Goal: Communication & Community: Answer question/provide support

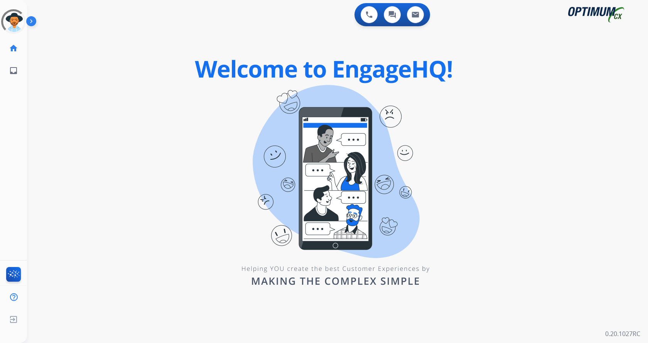
click at [31, 20] on img at bounding box center [32, 22] width 13 height 15
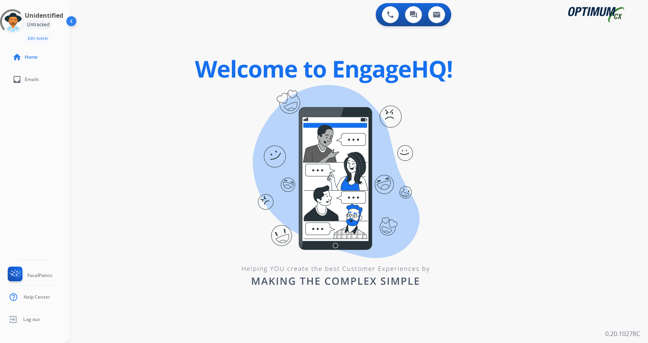
click at [88, 119] on div "0 Voice Interactions 0 Chat Interactions 0 Email Interactions swap_horiz Break …" at bounding box center [358, 171] width 578 height 343
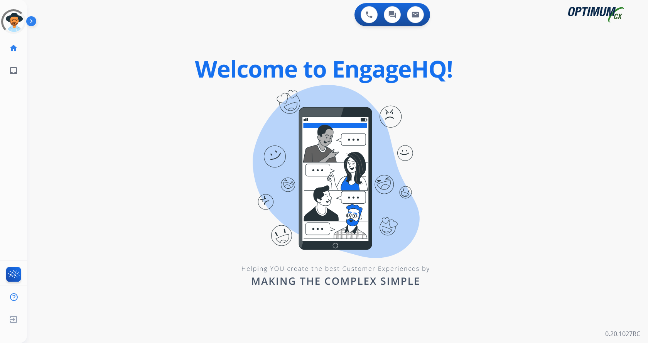
click at [30, 22] on img at bounding box center [32, 22] width 13 height 15
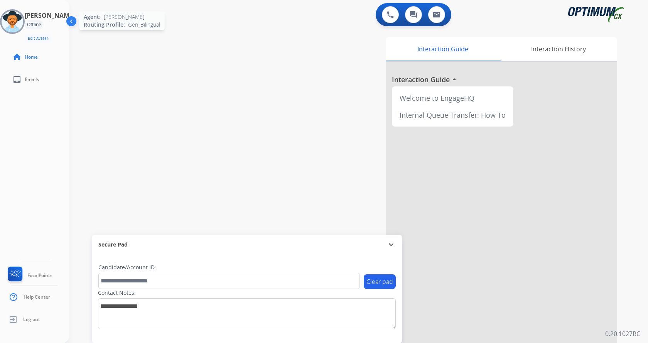
click at [16, 19] on img at bounding box center [13, 22] width 22 height 22
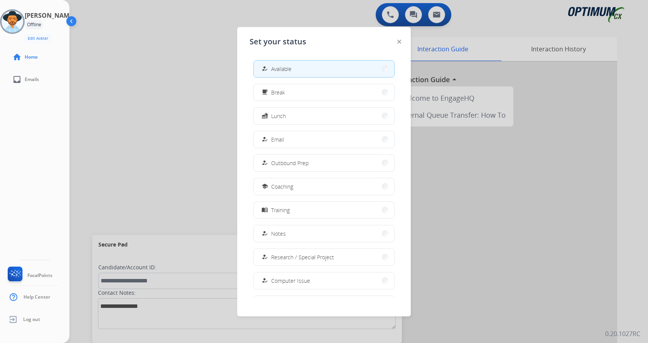
click at [295, 70] on button "how_to_reg Available" at bounding box center [324, 69] width 140 height 17
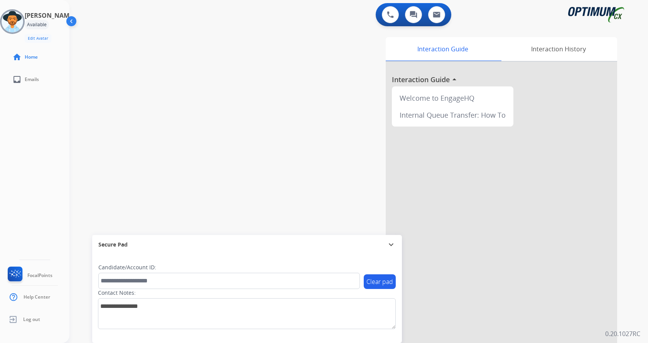
click at [177, 90] on div "swap_horiz Break voice bridge close_fullscreen Connect 3-Way Call merge_type Se…" at bounding box center [349, 189] width 560 height 322
click at [388, 19] on button at bounding box center [390, 14] width 17 height 17
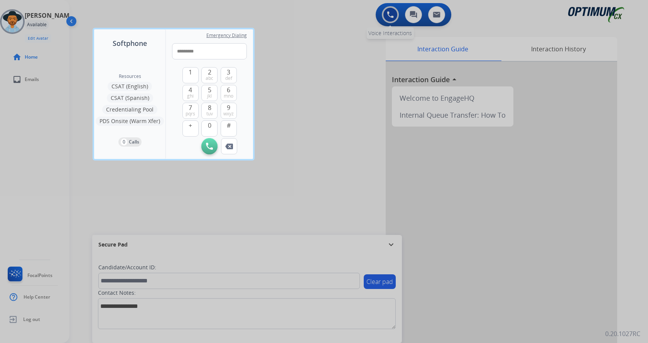
type input "**********"
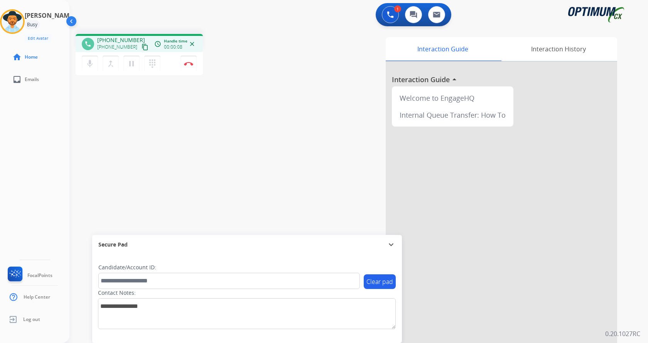
click at [163, 139] on div "phone [PHONE_NUMBER] [PHONE_NUMBER] content_copy access_time Call metrics Queue…" at bounding box center [349, 189] width 560 height 322
click at [219, 112] on div "phone [PHONE_NUMBER] [PHONE_NUMBER] content_copy access_time Call metrics Queue…" at bounding box center [349, 189] width 560 height 322
click at [185, 64] on img at bounding box center [188, 64] width 9 height 4
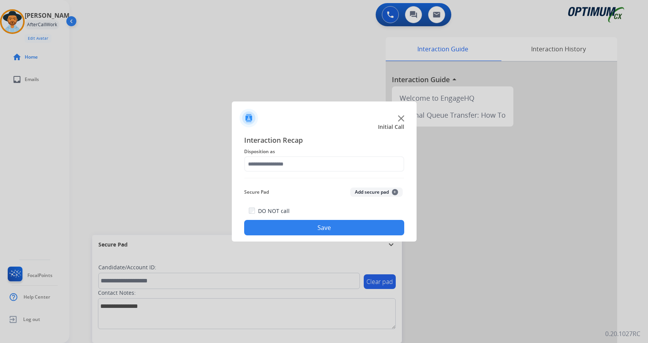
click at [370, 195] on button "Add secure pad +" at bounding box center [376, 191] width 52 height 9
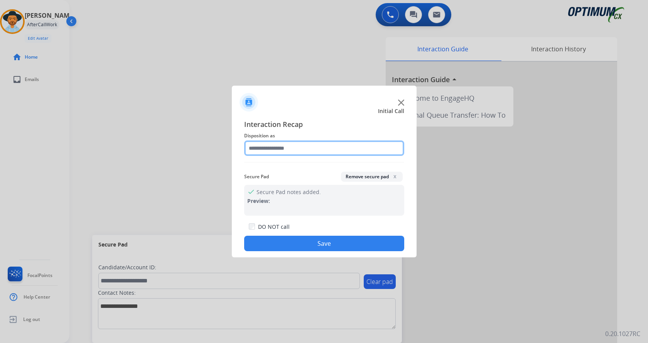
click at [266, 148] on input "text" at bounding box center [324, 147] width 160 height 15
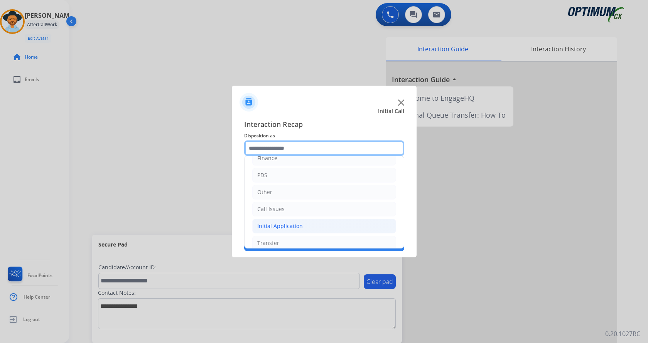
scroll to position [52, 0]
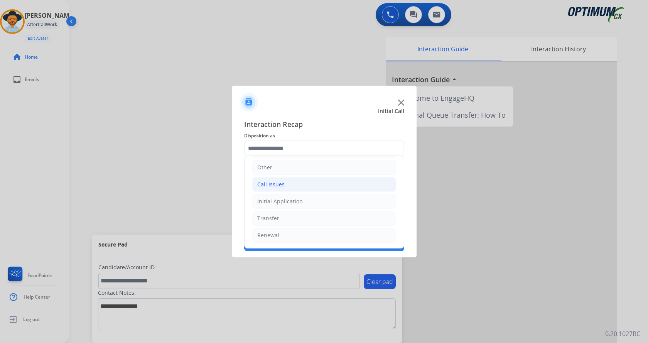
click at [295, 186] on li "Call Issues" at bounding box center [324, 184] width 144 height 15
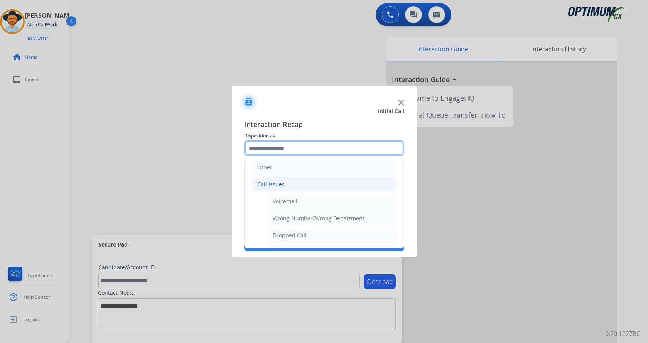
scroll to position [130, 0]
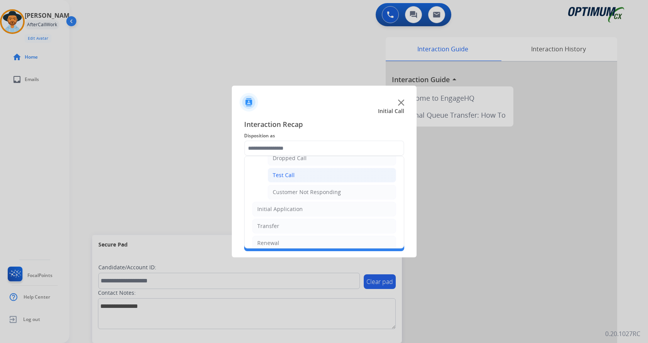
click at [297, 175] on li "Test Call" at bounding box center [332, 175] width 128 height 15
type input "*********"
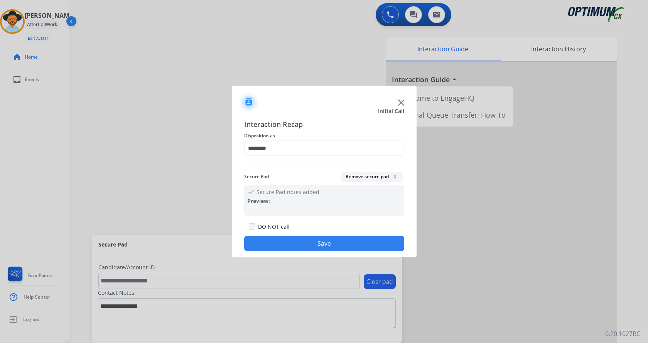
click at [185, 172] on div at bounding box center [324, 171] width 648 height 343
drag, startPoint x: 364, startPoint y: 249, endPoint x: 255, endPoint y: 206, distance: 117.2
click at [363, 249] on button "Save" at bounding box center [324, 243] width 160 height 15
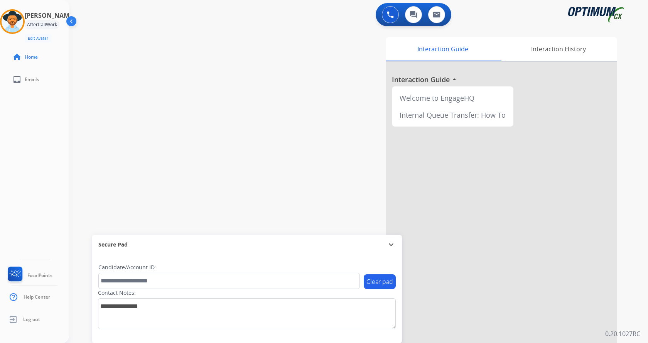
click at [153, 140] on div "swap_horiz Break voice bridge close_fullscreen Connect 3-Way Call merge_type Se…" at bounding box center [349, 189] width 560 height 322
click at [17, 24] on img at bounding box center [13, 22] width 22 height 22
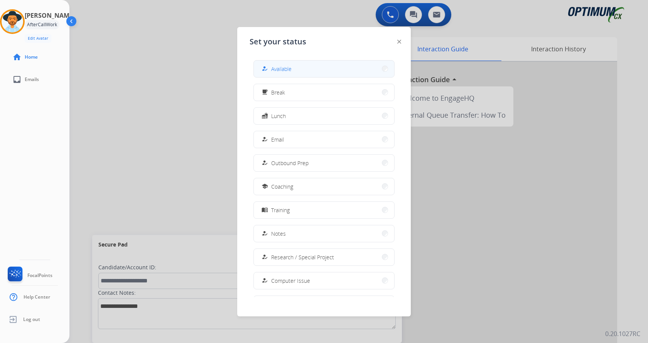
click at [285, 65] on span "Available" at bounding box center [281, 69] width 20 height 8
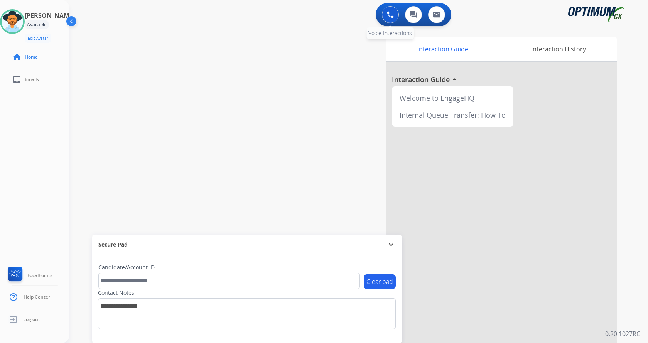
click at [394, 20] on button at bounding box center [390, 14] width 17 height 17
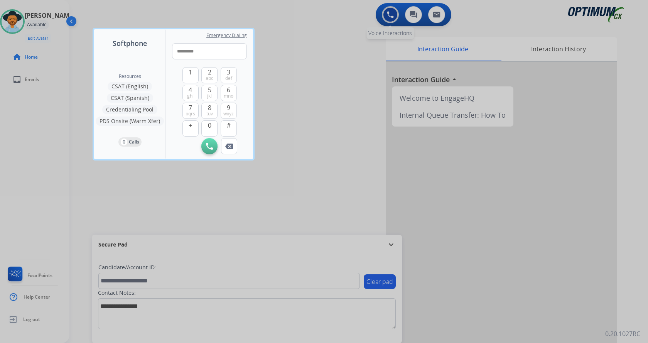
type input "**********"
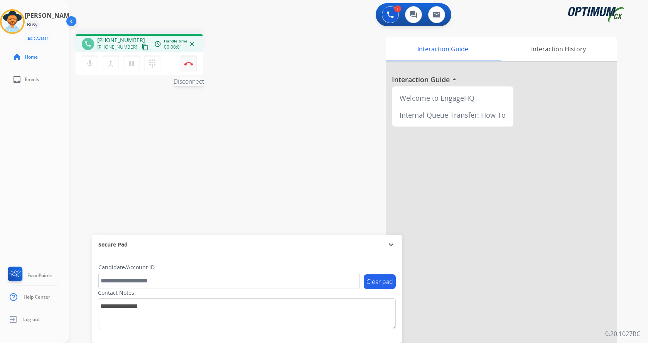
click at [183, 61] on button "Disconnect" at bounding box center [188, 64] width 16 height 16
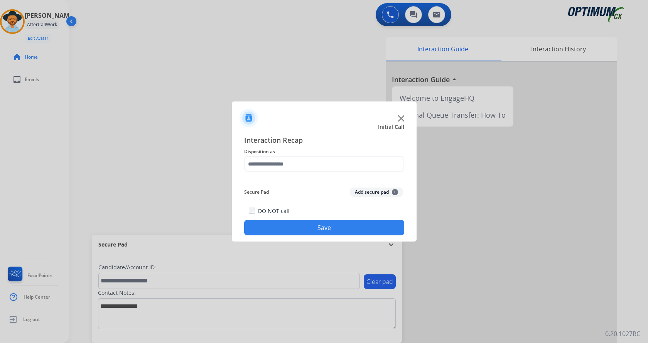
click at [375, 192] on button "Add secure pad +" at bounding box center [376, 191] width 52 height 9
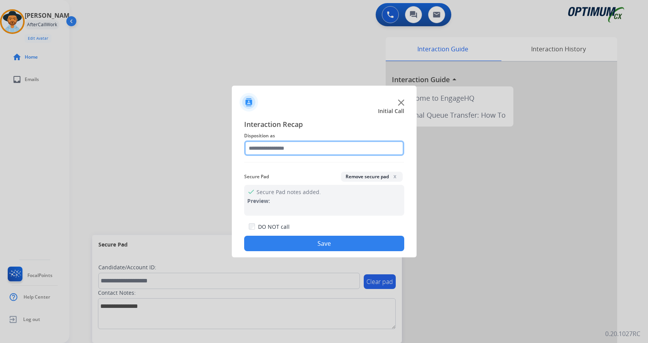
click at [308, 151] on input "text" at bounding box center [324, 147] width 160 height 15
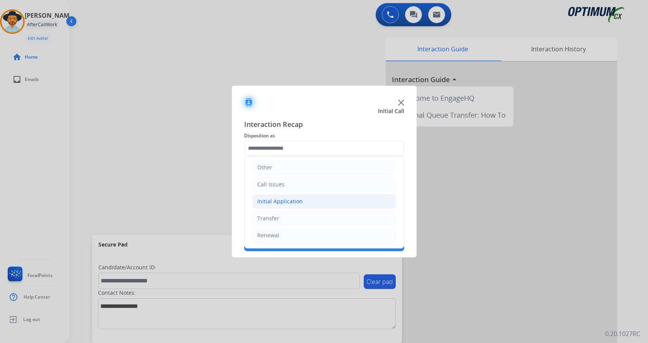
click at [309, 197] on li "Initial Application" at bounding box center [324, 201] width 144 height 15
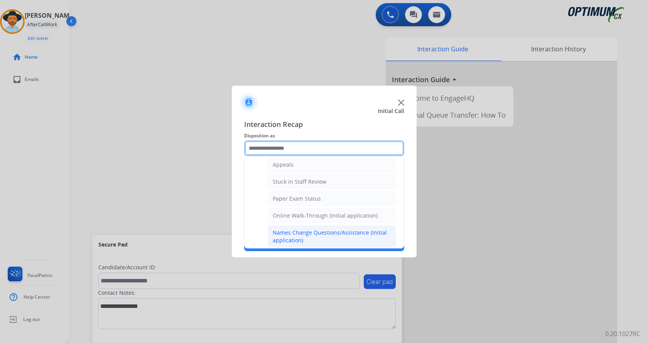
scroll to position [52, 0]
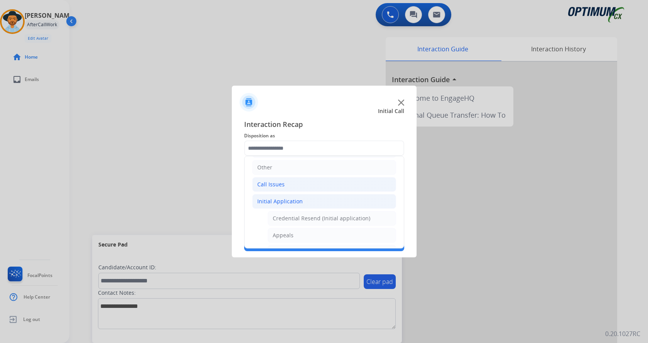
click at [293, 186] on li "Call Issues" at bounding box center [324, 184] width 144 height 15
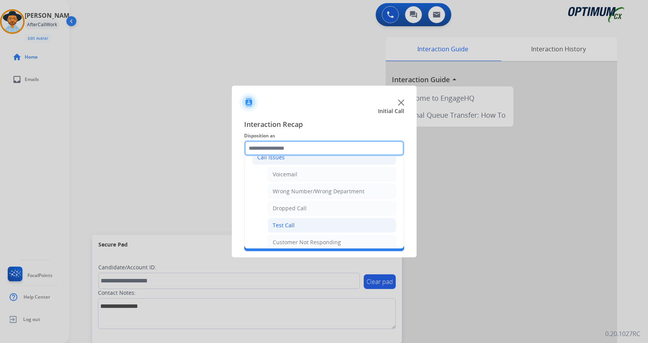
scroll to position [91, 0]
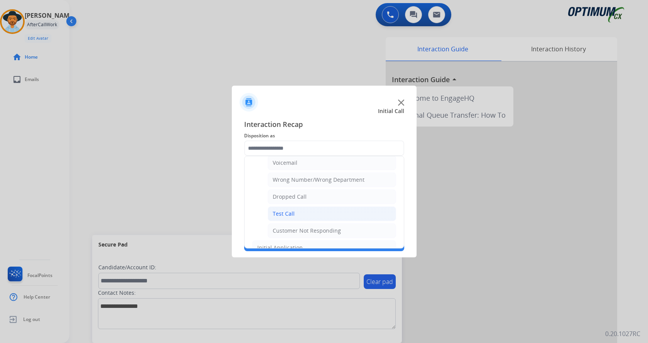
click at [307, 221] on li "Test Call" at bounding box center [332, 213] width 128 height 15
type input "*********"
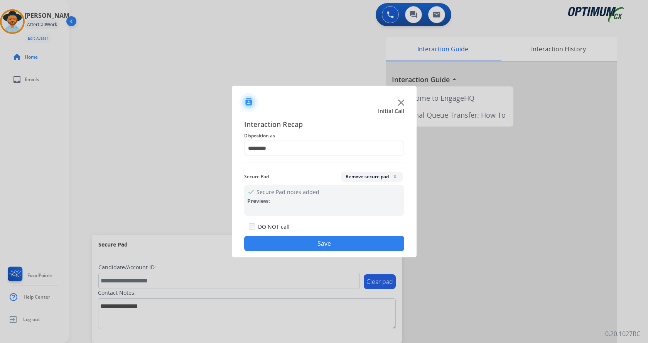
drag, startPoint x: 296, startPoint y: 252, endPoint x: 285, endPoint y: 248, distance: 12.3
click at [296, 252] on div "Interaction Recap Disposition as ********* Secure Pad Remove secure pad x check…" at bounding box center [324, 185] width 185 height 145
click at [274, 237] on button "Save" at bounding box center [324, 243] width 160 height 15
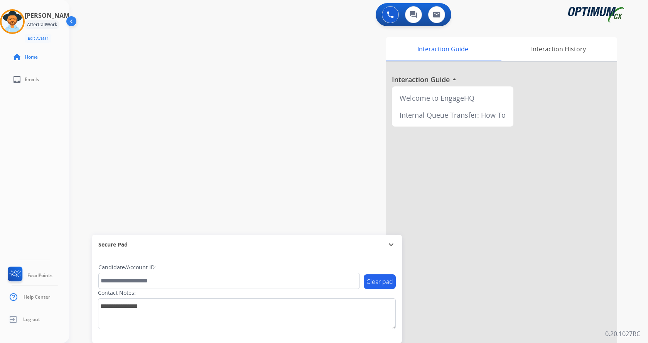
drag, startPoint x: 178, startPoint y: 141, endPoint x: 42, endPoint y: 31, distance: 174.9
click at [169, 135] on div "swap_horiz Break voice bridge close_fullscreen Connect 3-Way Call merge_type Se…" at bounding box center [349, 189] width 560 height 322
click at [19, 26] on img at bounding box center [13, 22] width 22 height 22
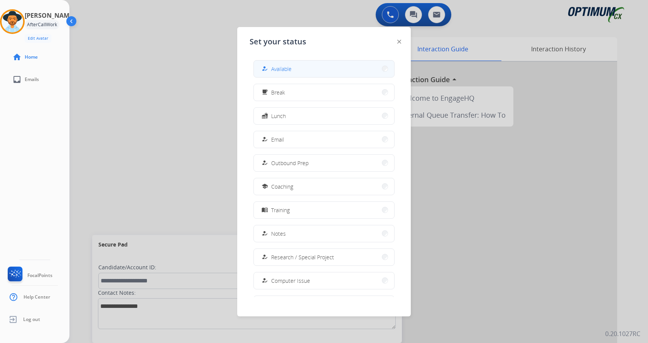
click at [330, 72] on button "how_to_reg Available" at bounding box center [324, 69] width 140 height 17
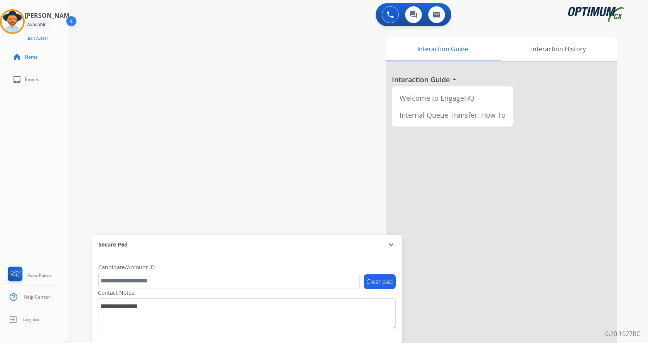
click at [200, 67] on div "swap_horiz Break voice bridge close_fullscreen Connect 3-Way Call merge_type Se…" at bounding box center [349, 189] width 560 height 322
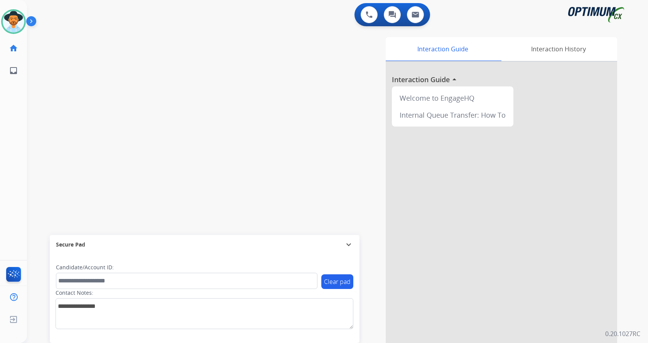
click at [35, 43] on div "swap_horiz Break voice bridge close_fullscreen Connect 3-Way Call merge_type Se…" at bounding box center [328, 189] width 602 height 322
click at [180, 66] on div "swap_horiz Break voice bridge close_fullscreen Connect 3-Way Call merge_type Se…" at bounding box center [328, 189] width 602 height 322
click at [34, 23] on img at bounding box center [32, 22] width 13 height 15
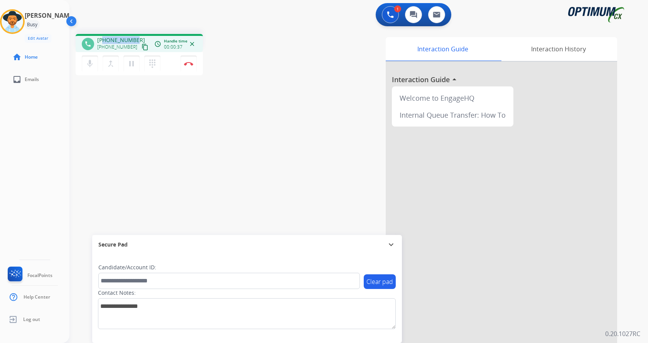
copy span "7165641300"
click at [241, 22] on div "1 Voice Interactions 0 Chat Interactions 0 Email Interactions" at bounding box center [354, 15] width 551 height 25
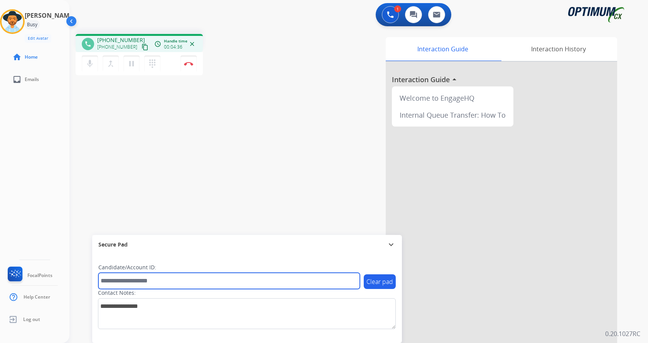
click at [143, 280] on input "text" at bounding box center [228, 281] width 261 height 16
paste input "*******"
type input "*******"
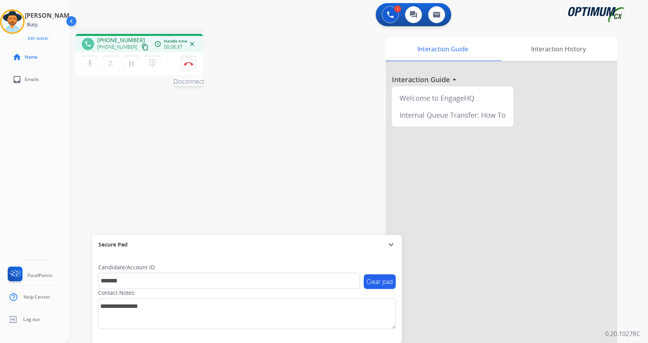
click at [189, 67] on button "Disconnect" at bounding box center [188, 64] width 16 height 16
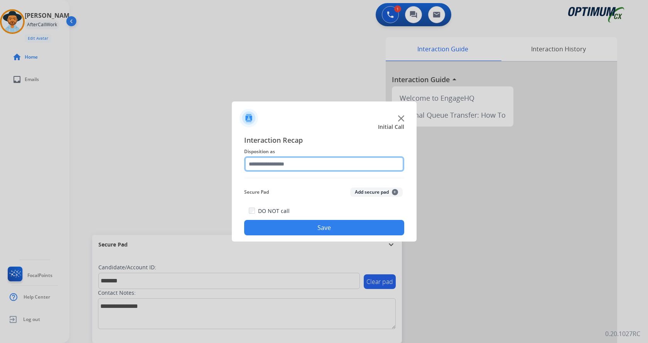
click at [312, 161] on input "text" at bounding box center [324, 163] width 160 height 15
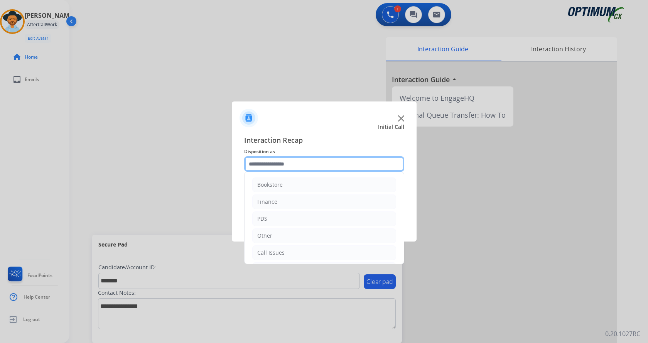
scroll to position [52, 0]
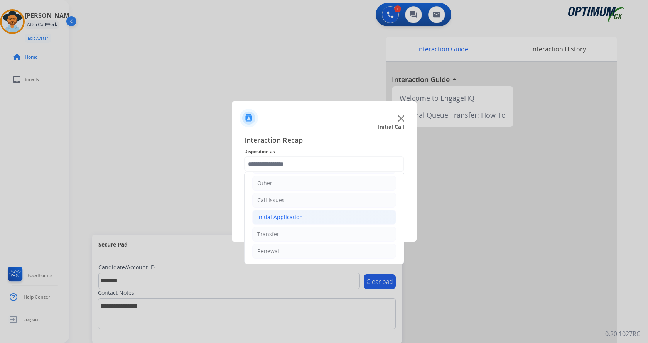
click at [306, 222] on li "Initial Application" at bounding box center [324, 217] width 144 height 15
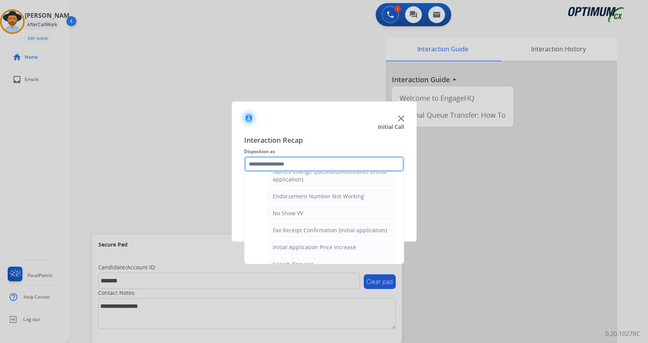
scroll to position [200, 0]
click at [323, 130] on div "Initial Call" at bounding box center [318, 127] width 185 height 8
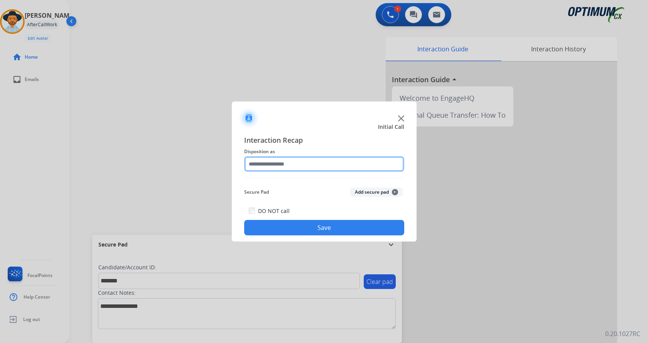
click at [331, 166] on input "text" at bounding box center [324, 163] width 160 height 15
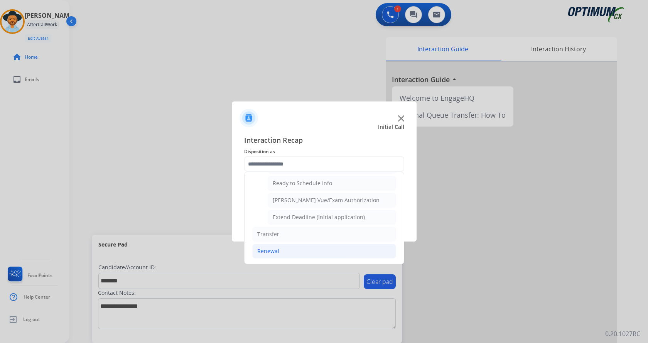
click at [306, 253] on li "Renewal" at bounding box center [324, 251] width 144 height 15
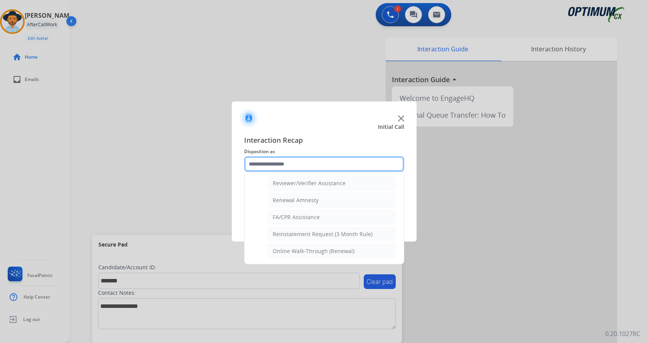
scroll to position [298, 0]
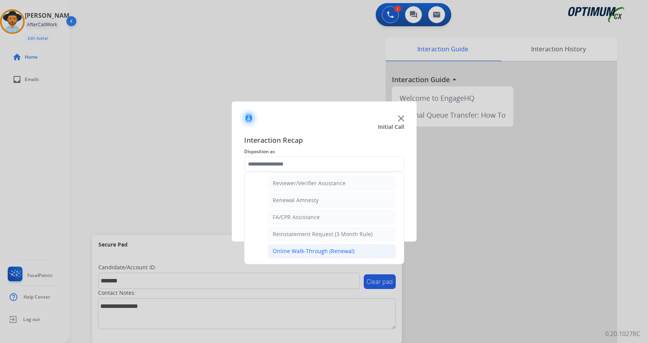
click at [326, 255] on div "Online Walk-Through (Renewal)" at bounding box center [314, 251] width 82 height 8
type input "**********"
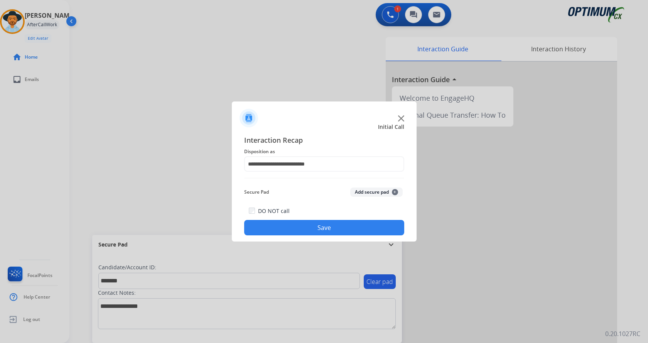
click at [352, 229] on button "Save" at bounding box center [324, 227] width 160 height 15
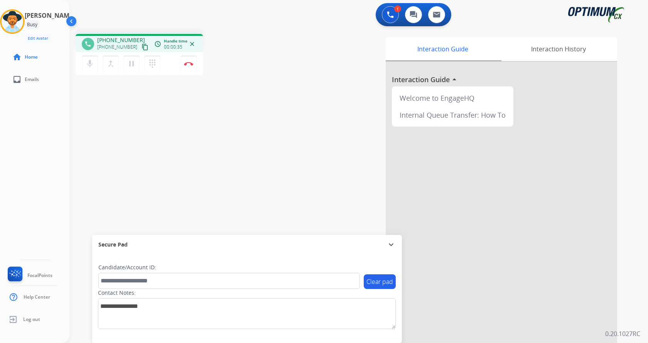
click at [237, 101] on div "phone +17089567529 +17089567529 content_copy access_time Call metrics Queue 00:…" at bounding box center [349, 189] width 560 height 322
drag, startPoint x: 103, startPoint y: 40, endPoint x: 136, endPoint y: 35, distance: 34.0
click at [136, 35] on div "phone +17089567529 +17089567529 content_copy access_time Call metrics Queue 00:…" at bounding box center [139, 43] width 127 height 18
copy span "7089567529"
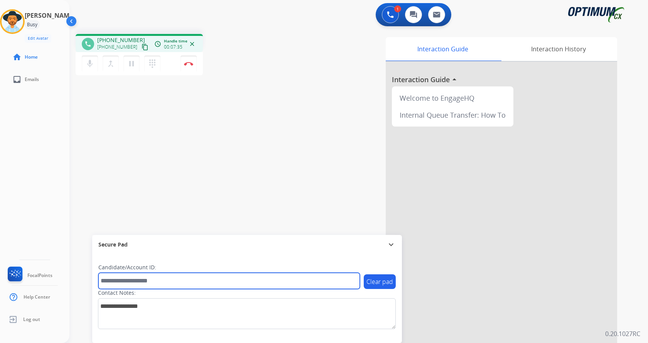
drag, startPoint x: 170, startPoint y: 281, endPoint x: 170, endPoint y: 273, distance: 7.7
click at [170, 281] on input "text" at bounding box center [228, 281] width 261 height 16
paste input "*******"
type input "*******"
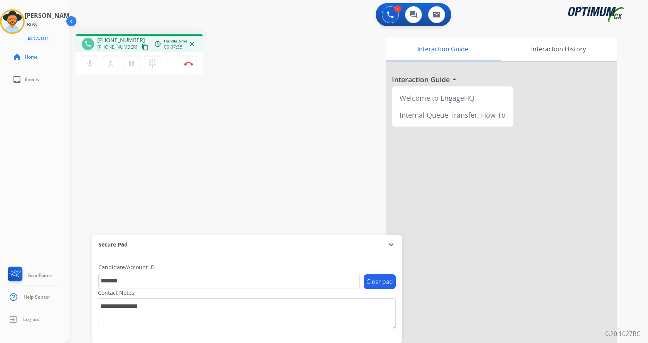
click at [160, 151] on div "phone +17089567529 +17089567529 content_copy access_time Call metrics Queue 00:…" at bounding box center [349, 189] width 560 height 322
click at [190, 62] on img at bounding box center [188, 64] width 9 height 4
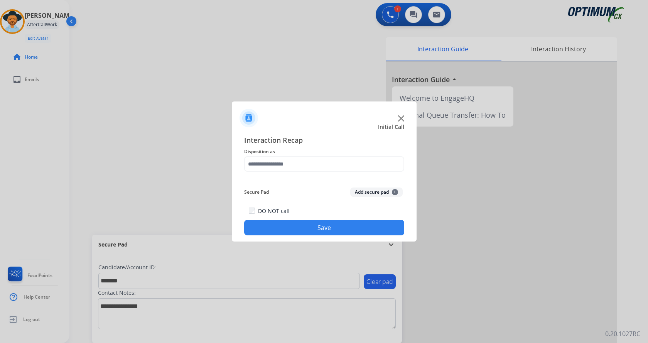
click at [362, 192] on button "Add secure pad +" at bounding box center [376, 191] width 52 height 9
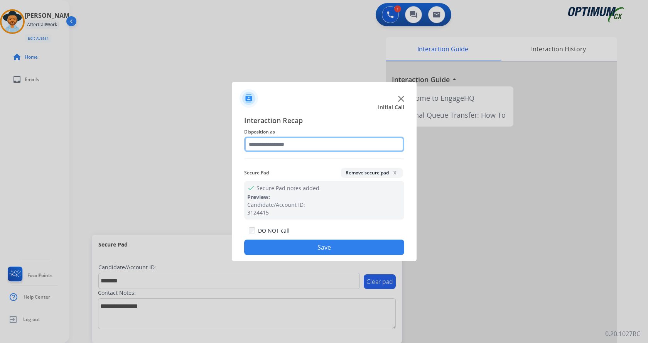
click at [280, 140] on input "text" at bounding box center [324, 143] width 160 height 15
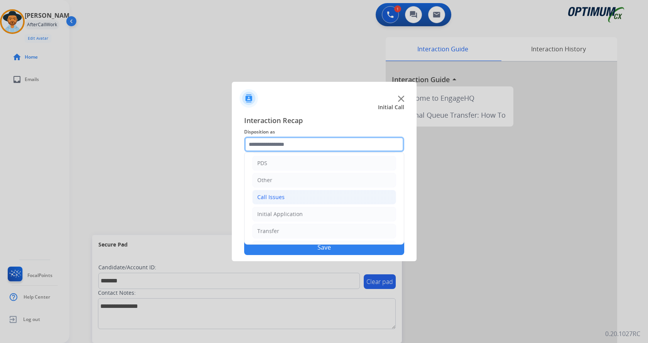
scroll to position [52, 0]
click at [298, 194] on div "Initial Application" at bounding box center [279, 198] width 45 height 8
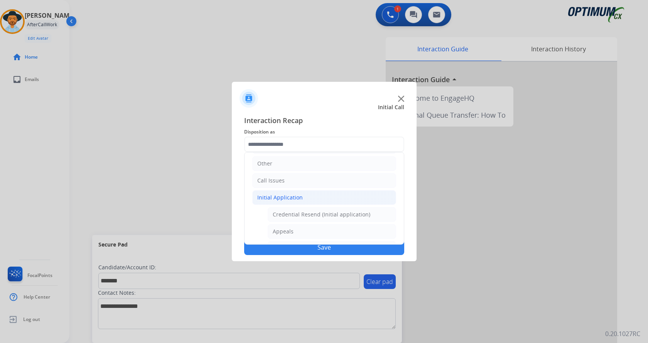
click at [300, 194] on div "Initial Application" at bounding box center [279, 198] width 45 height 8
click at [285, 120] on span "Interaction Recap" at bounding box center [324, 121] width 160 height 12
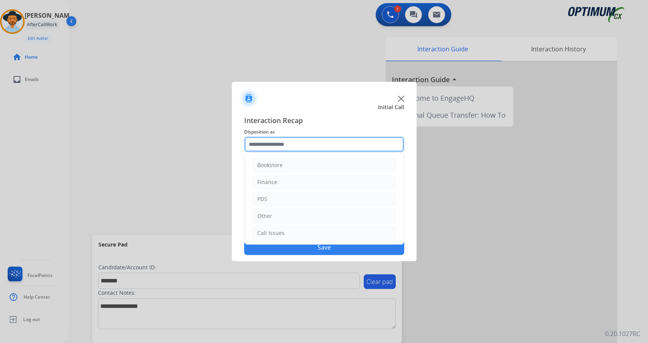
click at [289, 146] on input "text" at bounding box center [324, 143] width 160 height 15
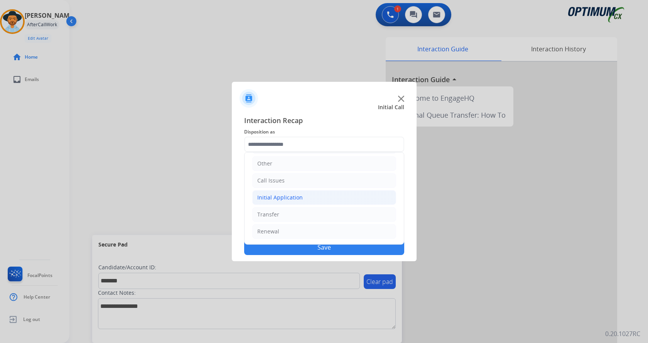
click at [298, 195] on div "Initial Application" at bounding box center [279, 198] width 45 height 8
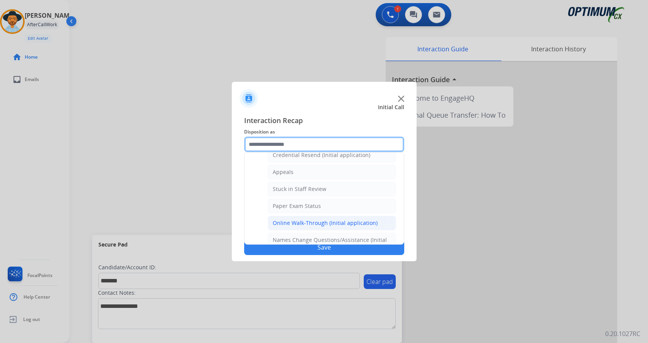
scroll to position [130, 0]
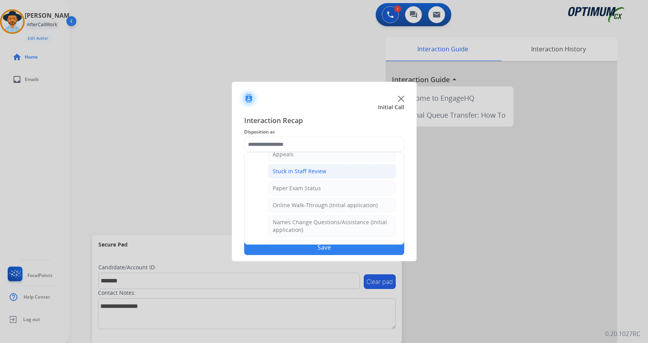
click at [333, 170] on li "Stuck in Staff Review" at bounding box center [332, 171] width 128 height 15
type input "**********"
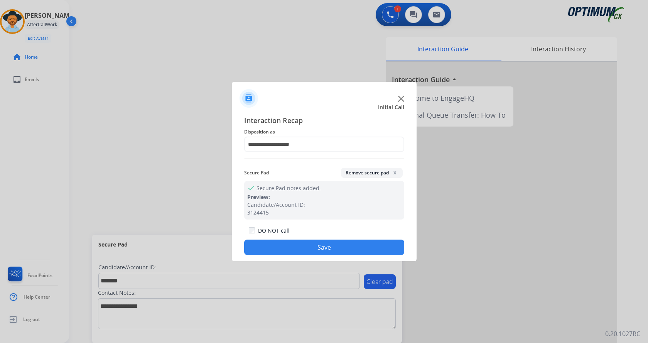
drag, startPoint x: 318, startPoint y: 244, endPoint x: 310, endPoint y: 221, distance: 23.7
click at [318, 244] on button "Save" at bounding box center [324, 246] width 160 height 15
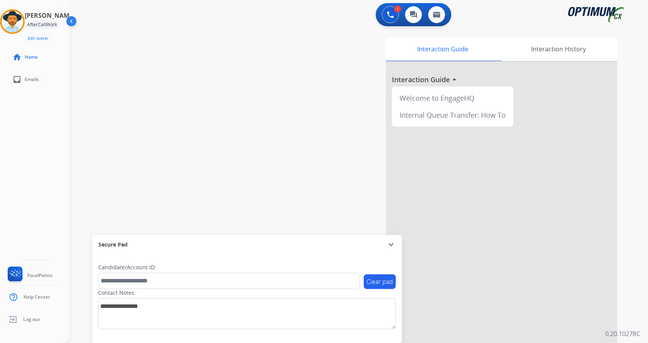
click at [229, 120] on div "swap_horiz Break voice bridge close_fullscreen Connect 3-Way Call merge_type Se…" at bounding box center [349, 189] width 560 height 322
click at [18, 20] on img at bounding box center [13, 22] width 22 height 22
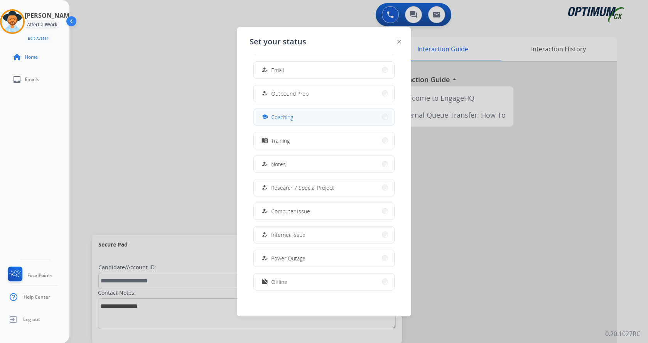
scroll to position [73, 0]
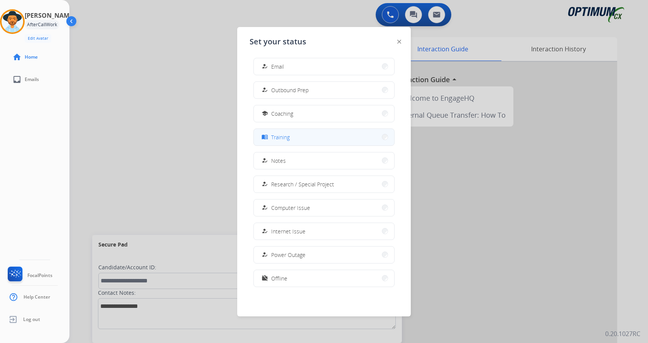
click at [310, 139] on button "menu_book Training" at bounding box center [324, 137] width 140 height 17
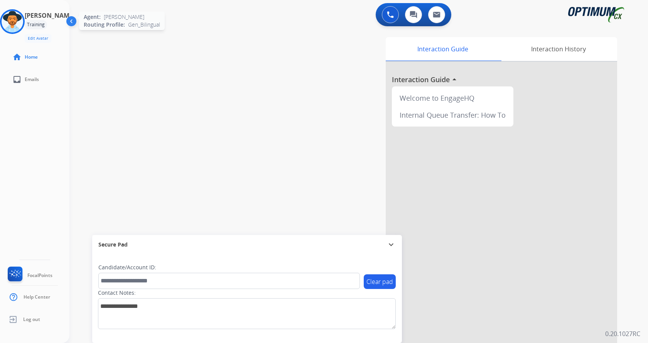
click at [23, 16] on img at bounding box center [13, 22] width 22 height 22
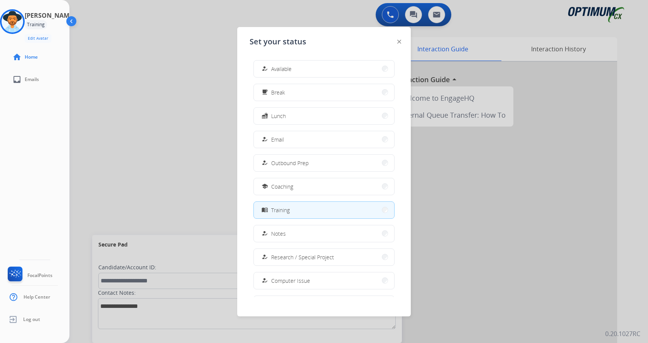
click at [302, 75] on button "how_to_reg Available" at bounding box center [324, 69] width 140 height 17
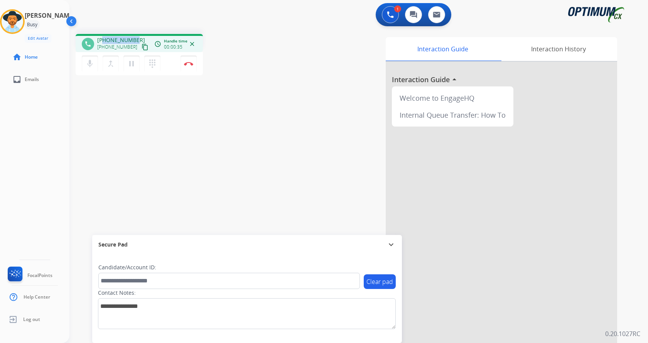
drag, startPoint x: 102, startPoint y: 41, endPoint x: 134, endPoint y: 39, distance: 31.7
click at [134, 39] on span "+19394069422" at bounding box center [121, 40] width 48 height 8
copy span "9394069422"
click at [149, 105] on div "phone +19394069422 +19394069422 content_copy access_time Call metrics Queue 00:…" at bounding box center [349, 189] width 560 height 322
click at [188, 63] on img at bounding box center [188, 64] width 9 height 4
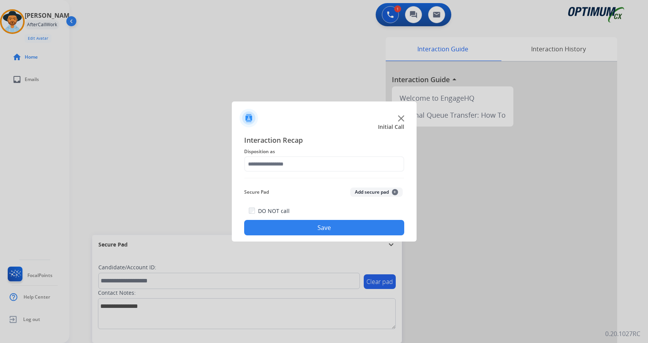
click at [365, 189] on button "Add secure pad +" at bounding box center [376, 191] width 52 height 9
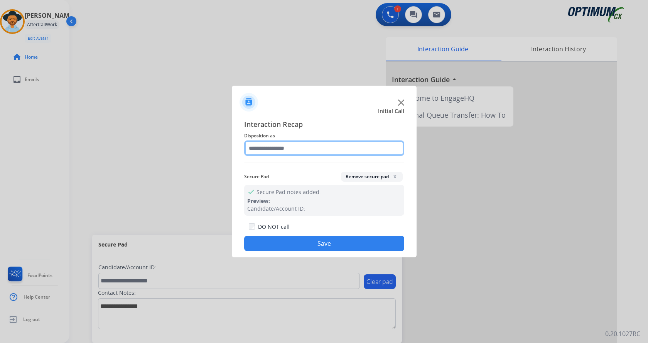
click at [316, 149] on input "text" at bounding box center [324, 147] width 160 height 15
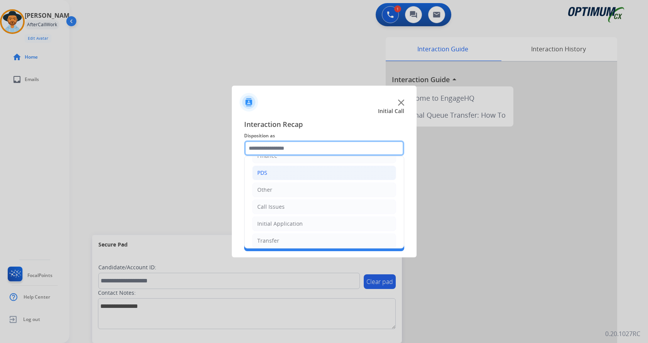
scroll to position [52, 0]
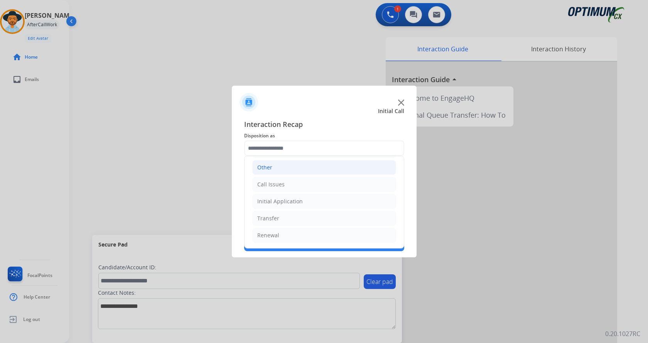
click at [307, 167] on li "Other" at bounding box center [324, 167] width 144 height 15
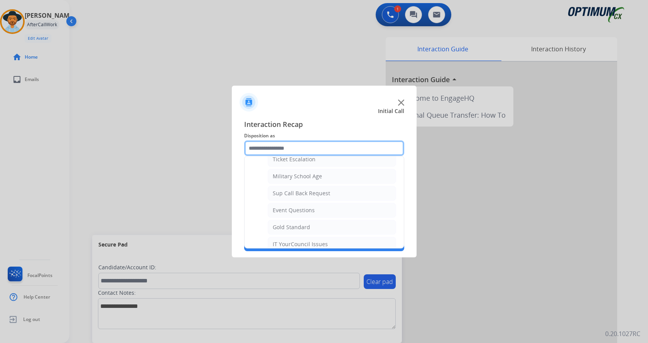
scroll to position [91, 0]
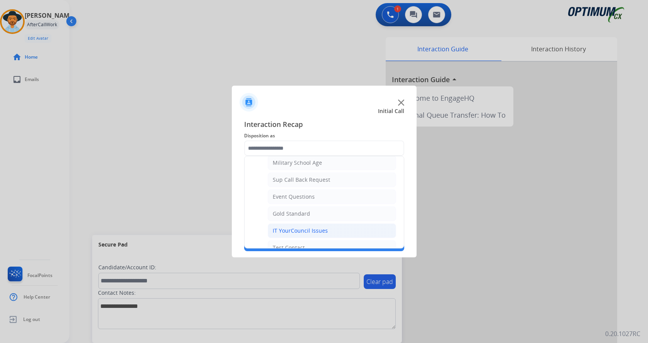
click at [327, 229] on li "IT YourCouncil Issues" at bounding box center [332, 230] width 128 height 15
type input "**********"
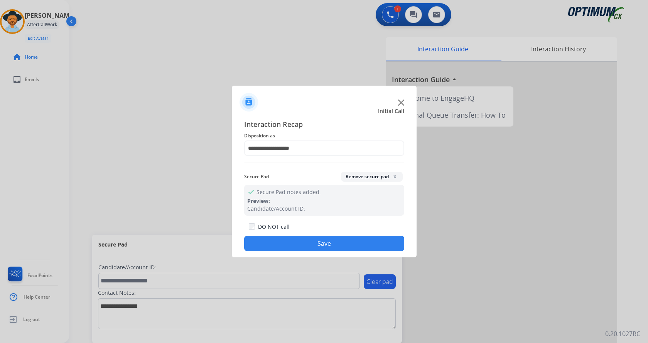
click at [325, 248] on button "Save" at bounding box center [324, 243] width 160 height 15
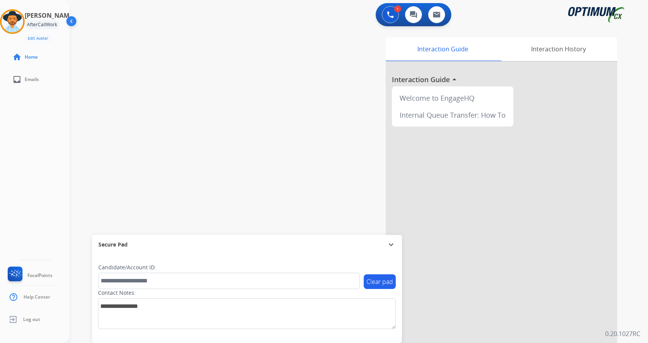
drag, startPoint x: 161, startPoint y: 111, endPoint x: 143, endPoint y: 45, distance: 68.3
click at [159, 109] on div "swap_horiz Break voice bridge close_fullscreen Connect 3-Way Call merge_type Se…" at bounding box center [349, 189] width 560 height 322
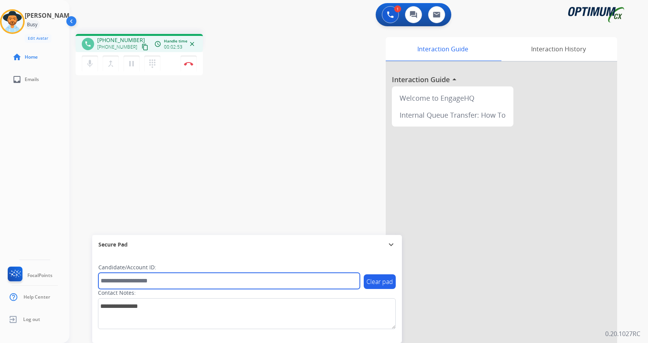
drag, startPoint x: 153, startPoint y: 279, endPoint x: 153, endPoint y: 274, distance: 5.5
click at [153, 279] on input "text" at bounding box center [228, 281] width 261 height 16
paste input "*******"
type input "*******"
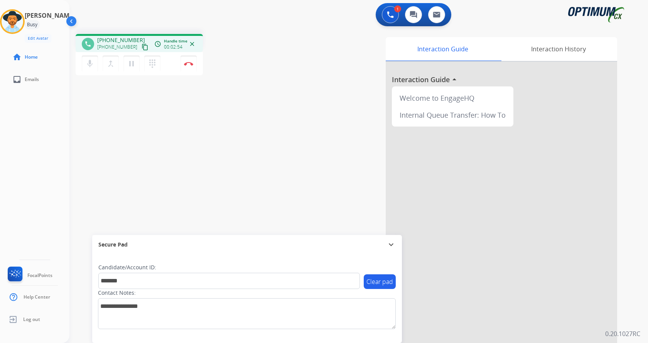
click at [162, 155] on div "phone +17864239571 +17864239571 content_copy access_time Call metrics Queue 00:…" at bounding box center [349, 189] width 560 height 322
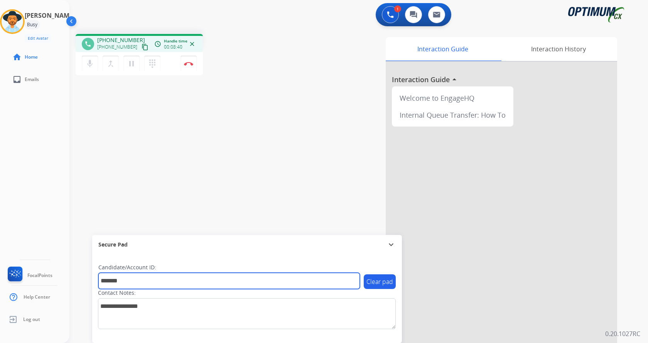
click at [166, 277] on input "*******" at bounding box center [228, 281] width 261 height 16
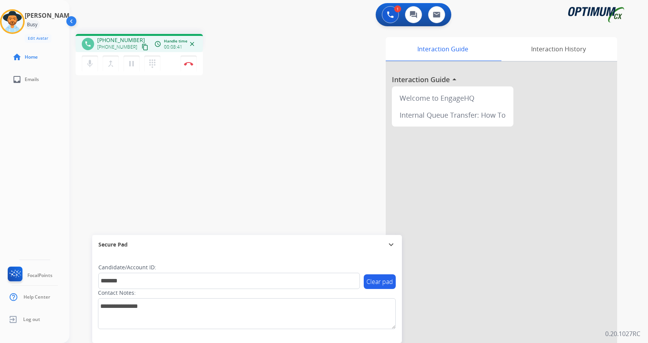
click at [169, 184] on div "phone +17864239571 +17864239571 content_copy access_time Call metrics Queue 00:…" at bounding box center [349, 189] width 560 height 322
click at [189, 56] on button "Disconnect" at bounding box center [188, 64] width 16 height 16
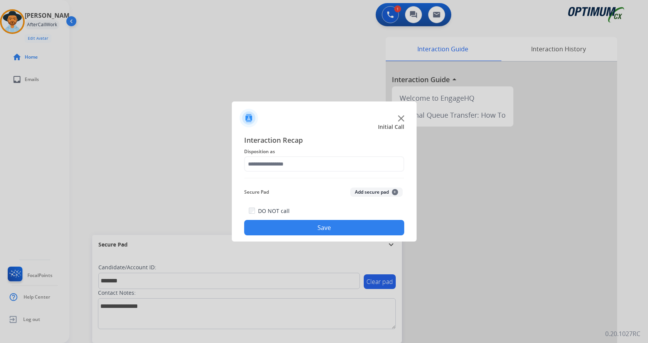
click at [370, 189] on button "Add secure pad +" at bounding box center [376, 191] width 52 height 9
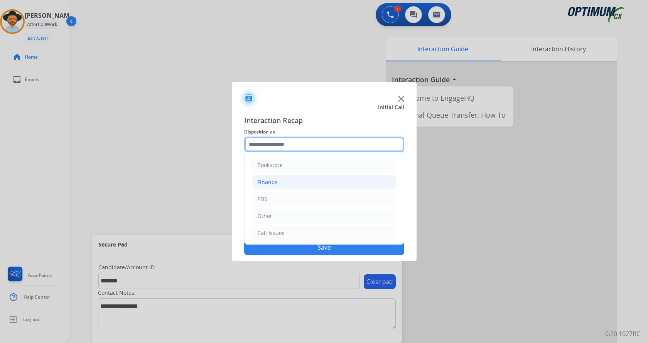
drag, startPoint x: 301, startPoint y: 143, endPoint x: 314, endPoint y: 175, distance: 35.3
click at [300, 143] on input "text" at bounding box center [324, 143] width 160 height 15
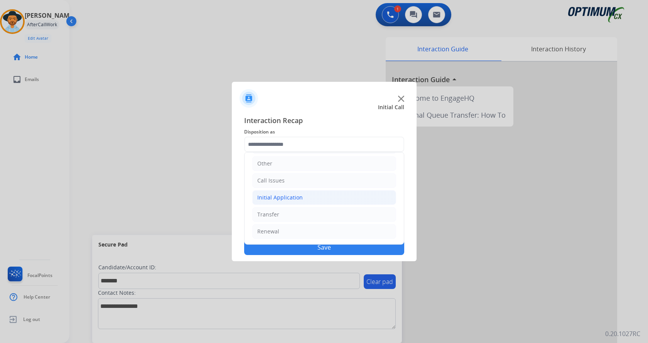
click at [291, 195] on div "Initial Application" at bounding box center [279, 198] width 45 height 8
click at [297, 211] on div "Credential Resend (Initial application)" at bounding box center [322, 214] width 98 height 8
type input "**********"
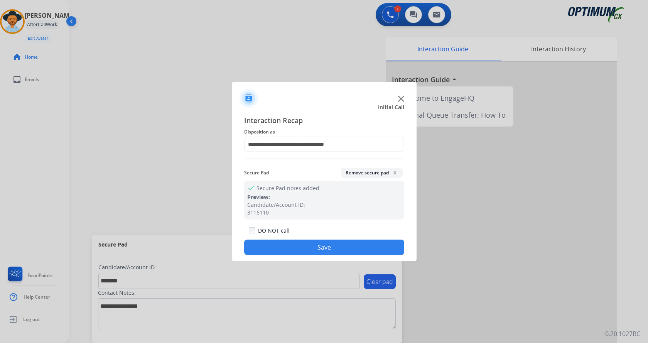
click at [296, 246] on button "Save" at bounding box center [324, 246] width 160 height 15
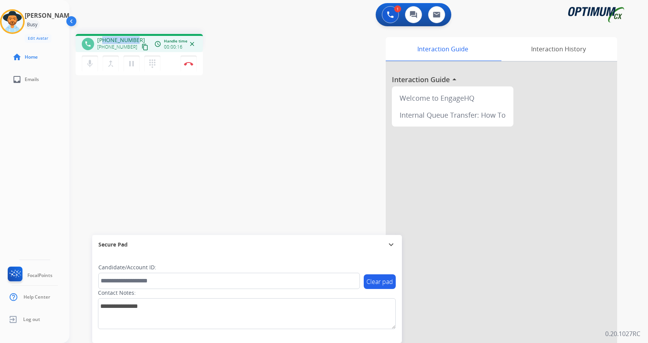
drag, startPoint x: 103, startPoint y: 37, endPoint x: 136, endPoint y: 35, distance: 32.8
click at [136, 35] on div "phone +19393659868 +19393659868 content_copy access_time Call metrics Queue 00:…" at bounding box center [139, 43] width 127 height 18
copy span "9393659868"
click at [87, 66] on mat-icon "mic" at bounding box center [89, 63] width 9 height 9
click at [88, 59] on button "mic_off Mute" at bounding box center [90, 64] width 16 height 16
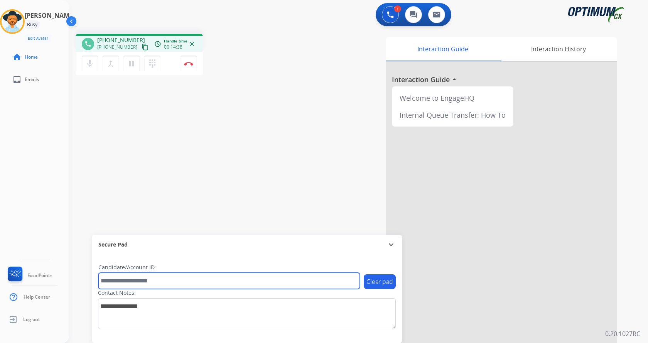
click at [158, 278] on input "text" at bounding box center [228, 281] width 261 height 16
paste input "*******"
type input "*******"
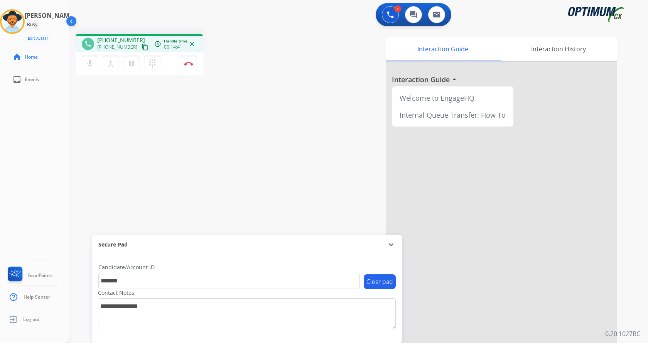
click at [174, 138] on div "phone +19393659868 +19393659868 content_copy access_time Call metrics Queue 00:…" at bounding box center [349, 189] width 560 height 322
click at [239, 99] on div "phone +19393659868 +19393659868 content_copy access_time Call metrics Queue 00:…" at bounding box center [349, 189] width 560 height 322
click at [190, 63] on img at bounding box center [188, 64] width 9 height 4
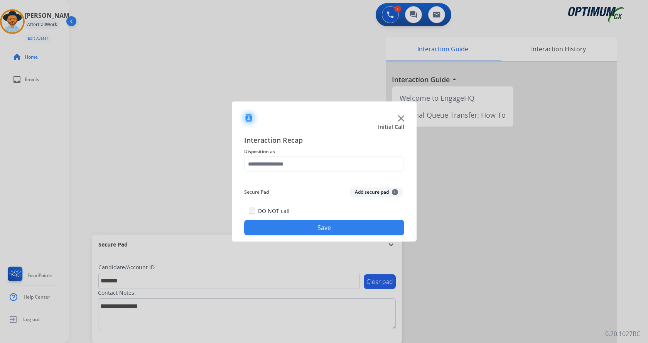
click at [373, 192] on button "Add secure pad +" at bounding box center [376, 191] width 52 height 9
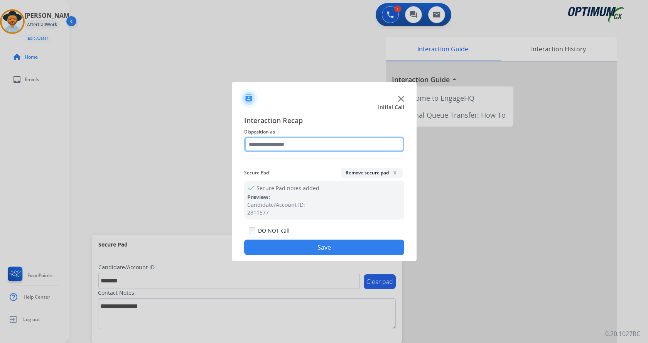
click at [265, 145] on input "text" at bounding box center [324, 143] width 160 height 15
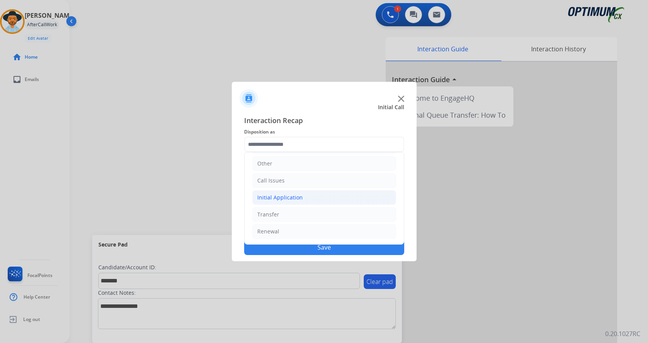
click at [288, 201] on div "Initial Application" at bounding box center [279, 198] width 45 height 8
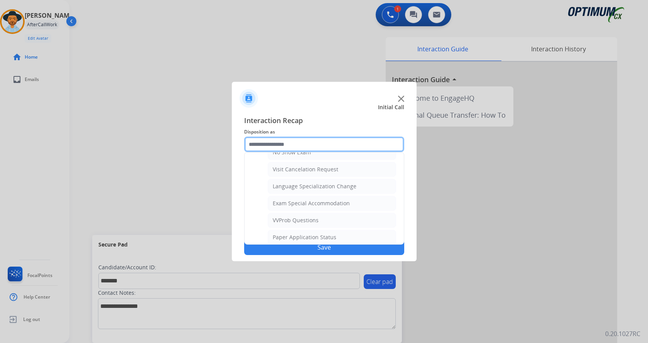
scroll to position [399, 0]
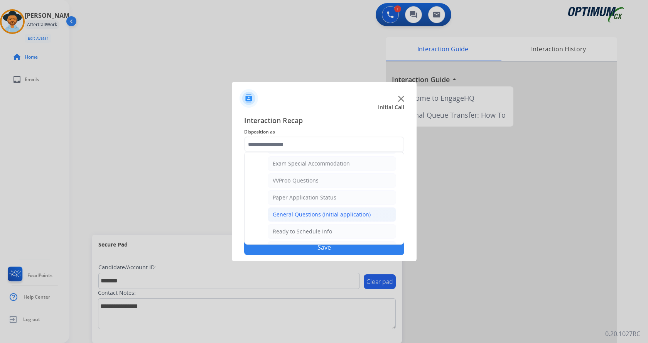
click at [306, 216] on div "General Questions (Initial application)" at bounding box center [322, 214] width 98 height 8
type input "**********"
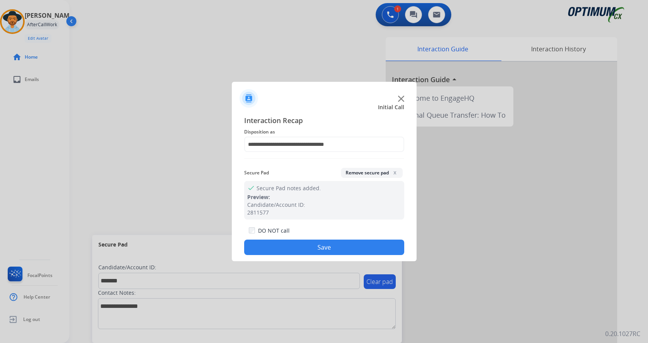
click at [307, 244] on button "Save" at bounding box center [324, 246] width 160 height 15
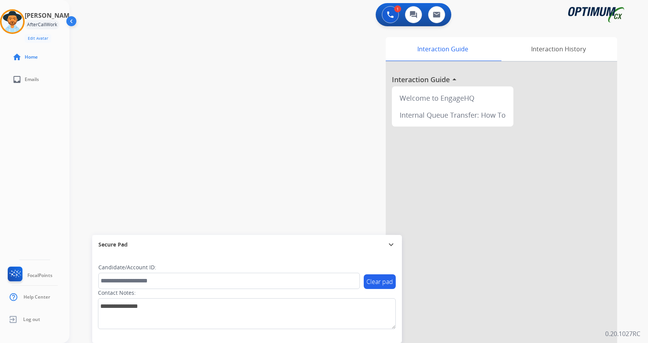
drag, startPoint x: 157, startPoint y: 131, endPoint x: 144, endPoint y: 0, distance: 132.1
click at [157, 129] on div "swap_horiz Break voice bridge close_fullscreen Connect 3-Way Call merge_type Se…" at bounding box center [349, 189] width 560 height 322
click at [207, 94] on div "swap_horiz Break voice bridge close_fullscreen Connect 3-Way Call merge_type Se…" at bounding box center [349, 189] width 560 height 322
click at [23, 19] on img at bounding box center [13, 22] width 22 height 22
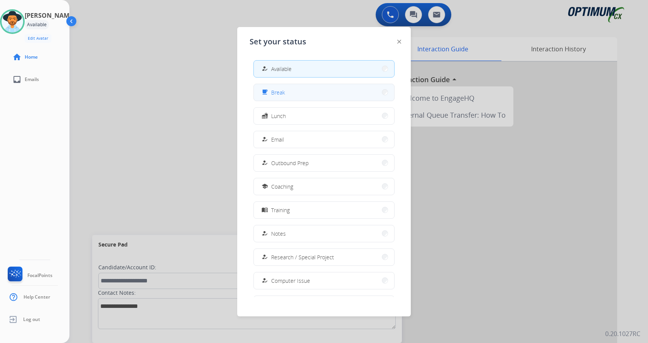
click at [276, 88] on div "free_breakfast Break" at bounding box center [272, 92] width 25 height 9
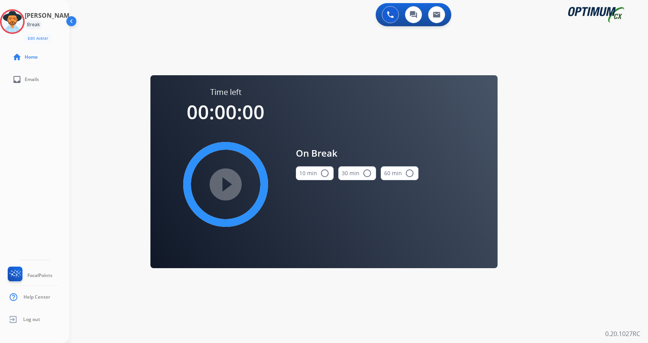
click at [230, 176] on div "play_circle_filled" at bounding box center [226, 184] width 116 height 116
click at [312, 173] on button "10 min radio_button_unchecked" at bounding box center [315, 173] width 38 height 14
click at [230, 187] on mat-icon "play_circle_filled" at bounding box center [225, 184] width 9 height 9
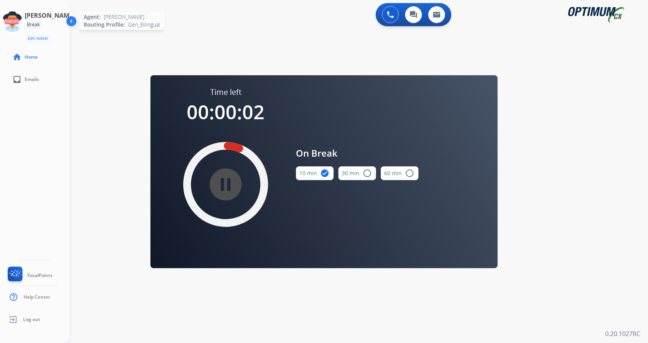
click at [25, 19] on icon at bounding box center [12, 21] width 25 height 25
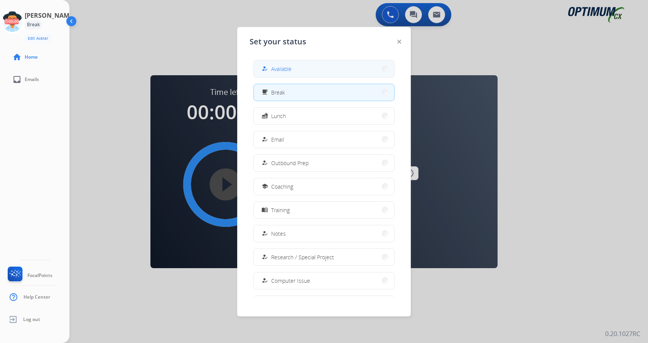
click at [319, 67] on button "how_to_reg Available" at bounding box center [324, 69] width 140 height 17
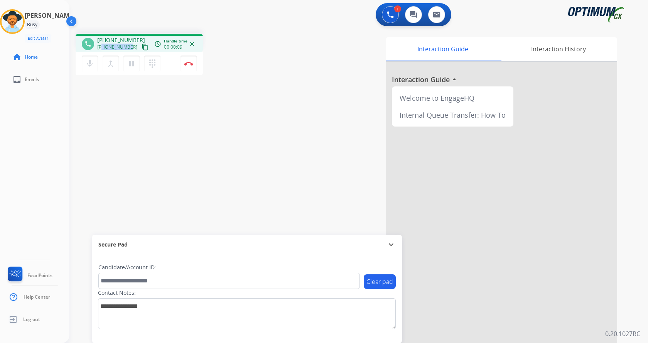
copy span "3465078230"
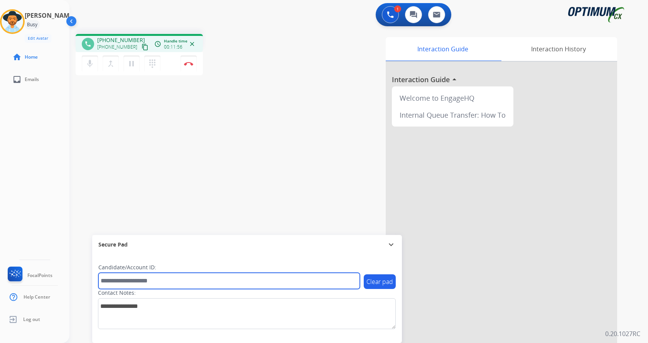
drag, startPoint x: 158, startPoint y: 281, endPoint x: 164, endPoint y: 281, distance: 5.4
click at [158, 281] on input "text" at bounding box center [228, 281] width 261 height 16
paste input "*******"
type input "*******"
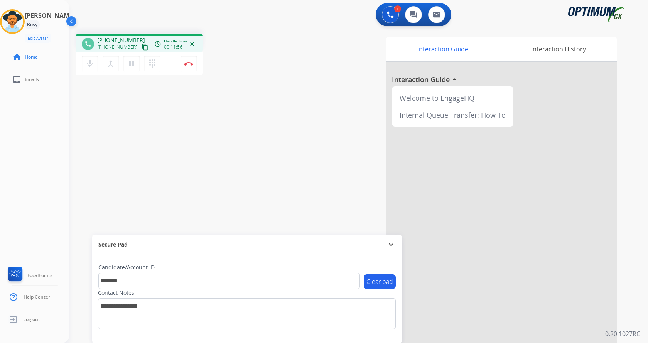
click at [181, 152] on div "phone +13465078230 +13465078230 content_copy access_time Call metrics Queue 00:…" at bounding box center [349, 189] width 560 height 322
click at [187, 64] on img at bounding box center [188, 64] width 9 height 4
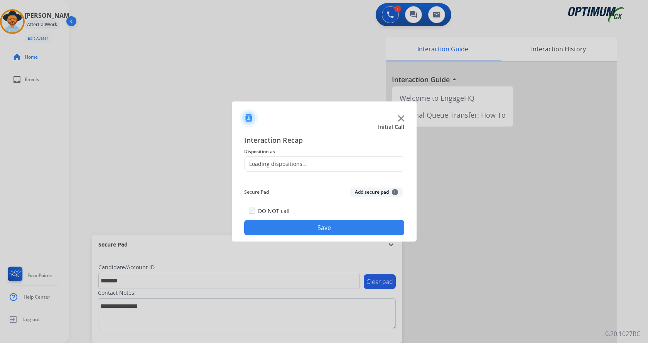
click at [373, 189] on button "Add secure pad +" at bounding box center [376, 191] width 52 height 9
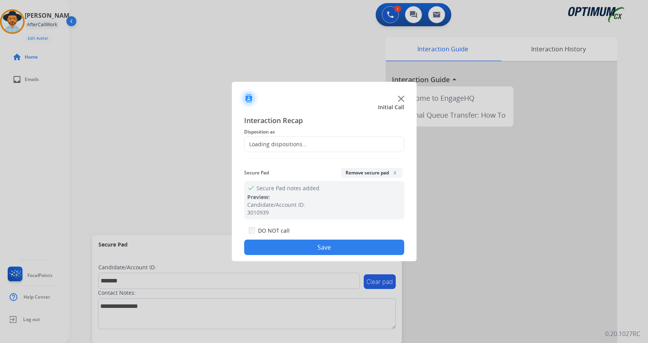
click at [296, 143] on div "Loading dispositions..." at bounding box center [275, 144] width 62 height 8
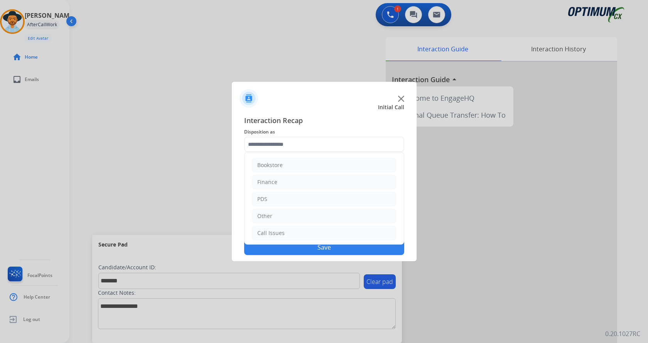
click at [269, 141] on input "text" at bounding box center [324, 143] width 160 height 15
click at [298, 197] on div "Initial Application" at bounding box center [279, 198] width 45 height 8
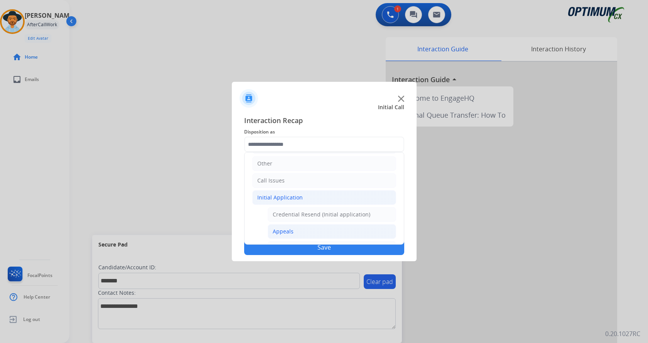
click at [299, 236] on li "Appeals" at bounding box center [332, 231] width 128 height 15
type input "*******"
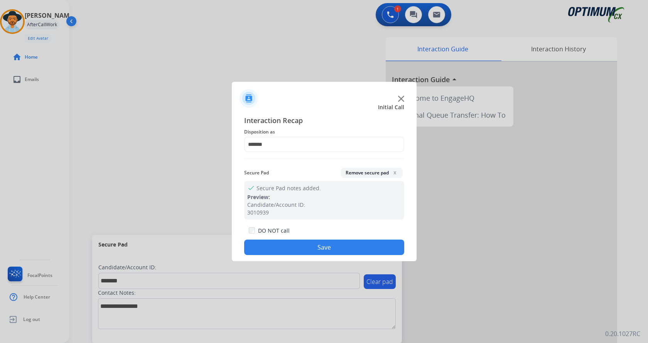
drag, startPoint x: 298, startPoint y: 246, endPoint x: 187, endPoint y: 163, distance: 138.6
click at [298, 247] on button "Save" at bounding box center [324, 246] width 160 height 15
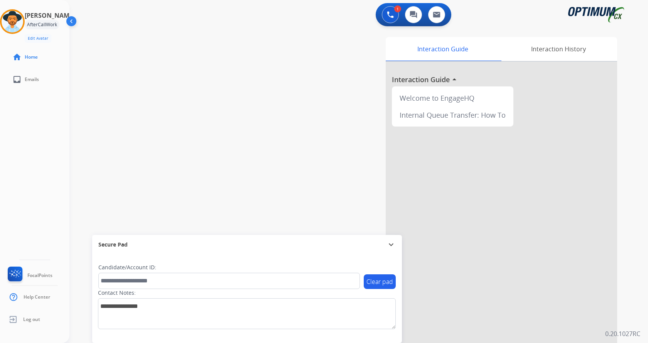
click at [154, 136] on div "swap_horiz Break voice bridge close_fullscreen Connect 3-Way Call merge_type Se…" at bounding box center [349, 189] width 560 height 322
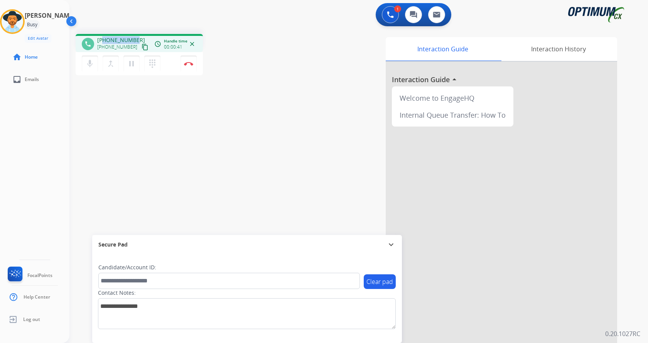
drag, startPoint x: 103, startPoint y: 40, endPoint x: 133, endPoint y: 39, distance: 30.1
click at [133, 39] on span "+13192410765" at bounding box center [121, 40] width 48 height 8
copy span "3192410765"
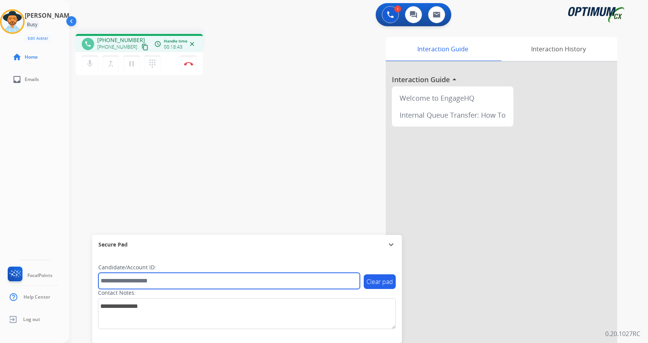
click at [150, 279] on input "text" at bounding box center [228, 281] width 261 height 16
paste input "*******"
type input "*******"
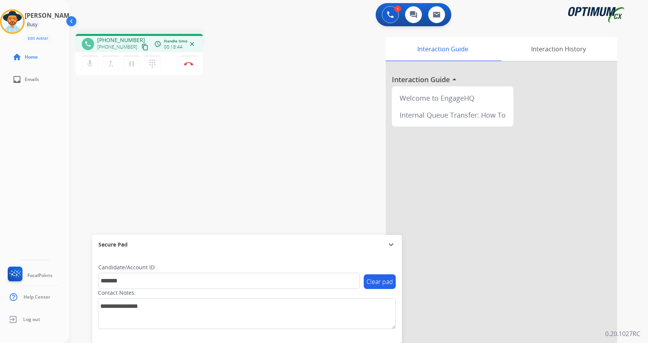
click at [138, 170] on div "phone +13192410765 +13192410765 content_copy access_time Call metrics Queue 00:…" at bounding box center [349, 189] width 560 height 322
click at [188, 63] on img at bounding box center [188, 64] width 9 height 4
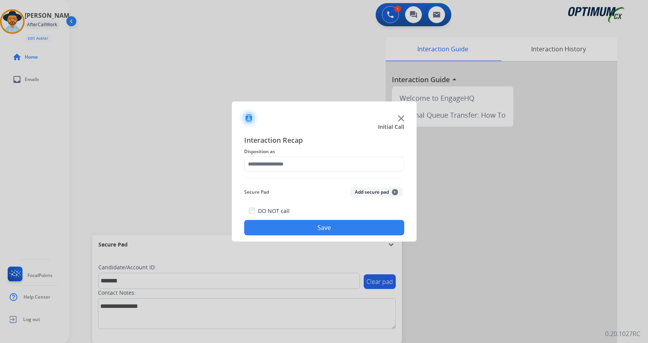
click at [375, 192] on button "Add secure pad +" at bounding box center [376, 191] width 52 height 9
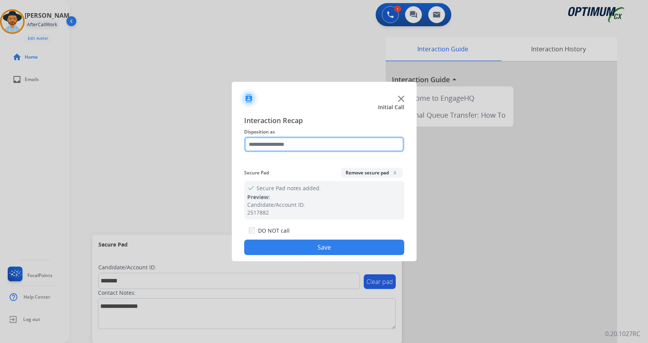
click at [287, 143] on input "text" at bounding box center [324, 143] width 160 height 15
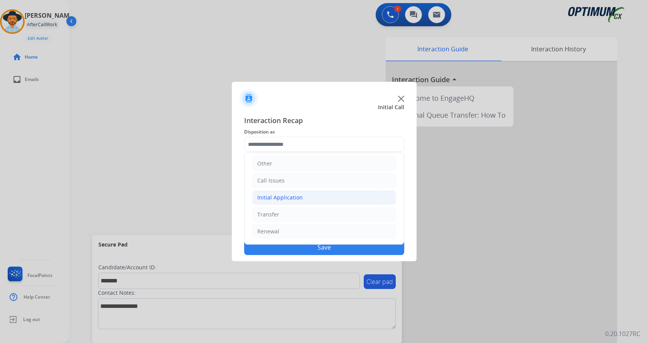
click at [309, 195] on li "Initial Application" at bounding box center [324, 197] width 144 height 15
click at [317, 196] on li "Initial Application" at bounding box center [324, 197] width 144 height 15
drag, startPoint x: 294, startPoint y: 229, endPoint x: 302, endPoint y: 227, distance: 7.9
click at [294, 229] on li "Renewal" at bounding box center [324, 231] width 144 height 15
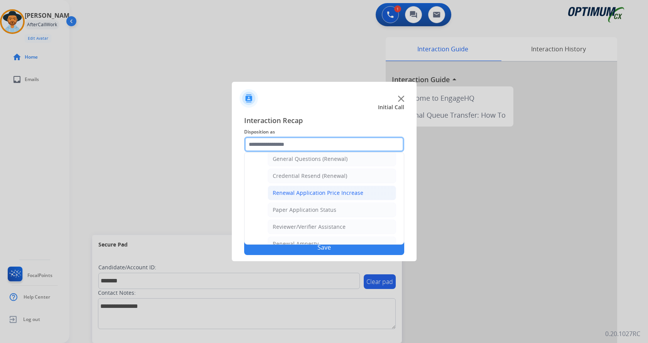
scroll to position [221, 0]
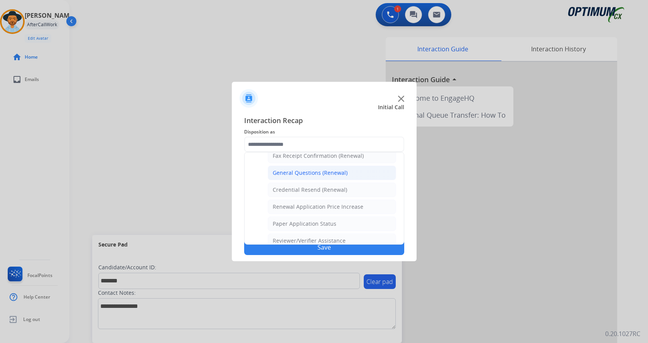
click at [320, 172] on div "General Questions (Renewal)" at bounding box center [310, 173] width 75 height 8
type input "**********"
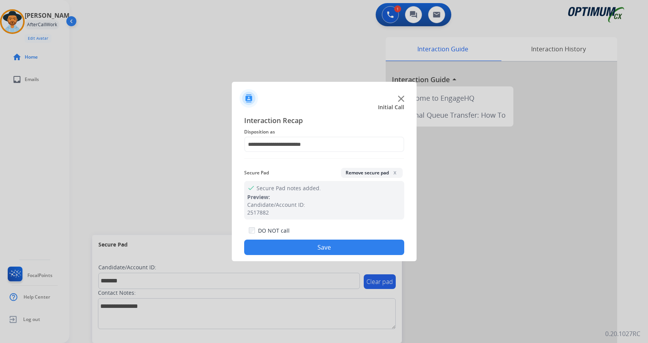
click at [321, 248] on button "Save" at bounding box center [324, 246] width 160 height 15
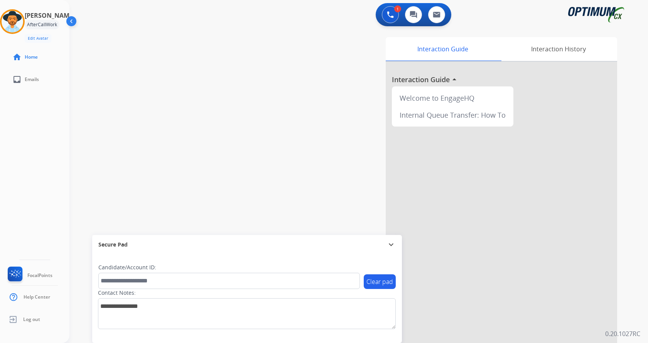
click at [227, 158] on div "swap_horiz Break voice bridge close_fullscreen Connect 3-Way Call merge_type Se…" at bounding box center [349, 189] width 560 height 322
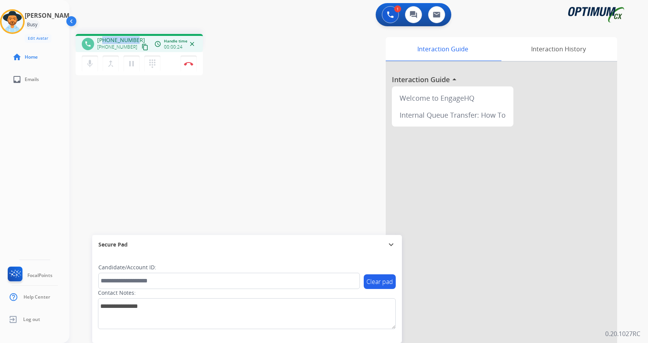
drag, startPoint x: 104, startPoint y: 39, endPoint x: 134, endPoint y: 34, distance: 30.0
click at [134, 34] on div "phone +12515138499 +12515138499 content_copy access_time Call metrics Queue 00:…" at bounding box center [139, 43] width 127 height 18
copy span "2515138499"
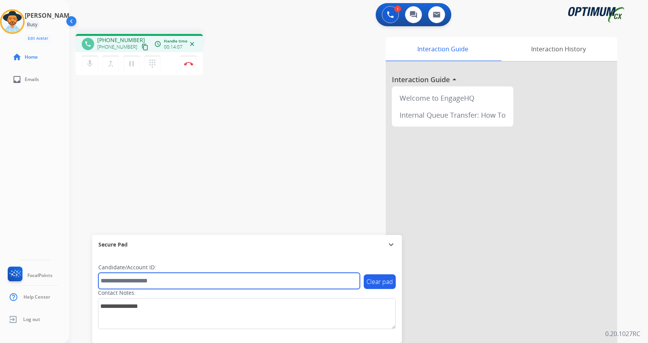
drag, startPoint x: 178, startPoint y: 280, endPoint x: 181, endPoint y: 275, distance: 5.6
click at [178, 280] on input "text" at bounding box center [228, 281] width 261 height 16
paste input "*******"
type input "*******"
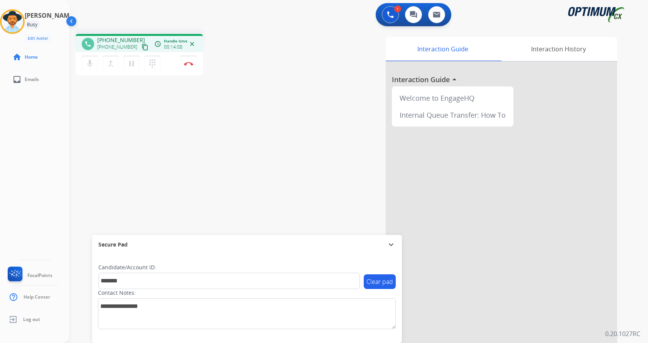
click at [174, 145] on div "phone +12515138499 +12515138499 content_copy access_time Call metrics Queue 00:…" at bounding box center [349, 189] width 560 height 322
click at [188, 59] on button "Disconnect" at bounding box center [188, 64] width 16 height 16
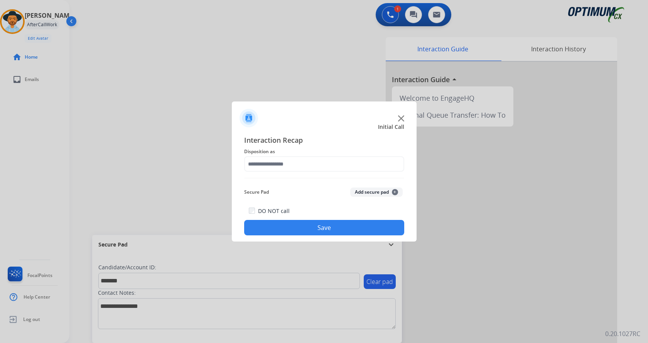
click at [387, 193] on button "Add secure pad +" at bounding box center [376, 191] width 52 height 9
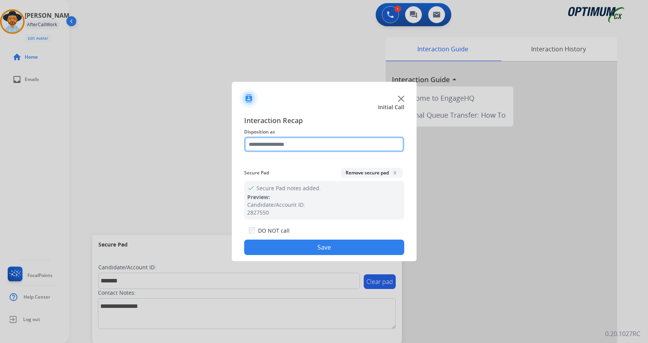
click at [296, 143] on input "text" at bounding box center [324, 143] width 160 height 15
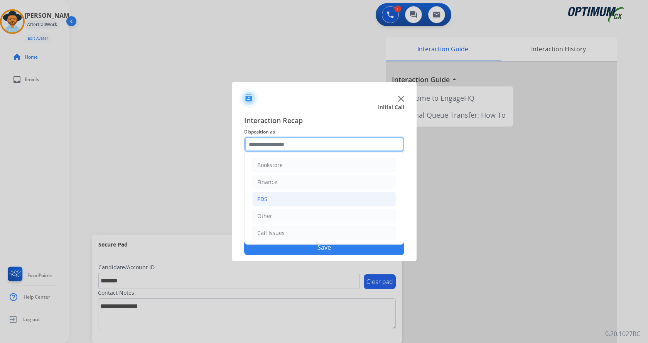
scroll to position [52, 0]
click at [309, 197] on li "Initial Application" at bounding box center [324, 197] width 144 height 15
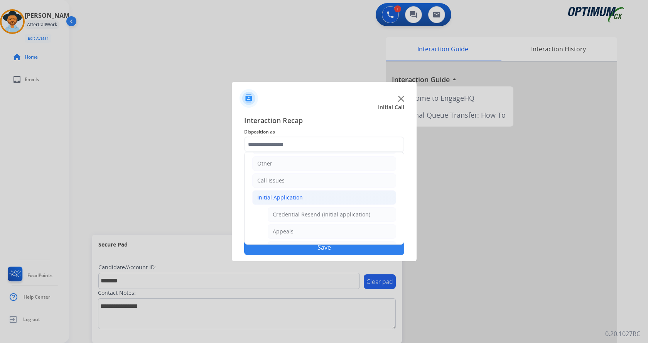
click at [309, 197] on li "Initial Application" at bounding box center [324, 197] width 144 height 15
click at [285, 227] on li "Renewal" at bounding box center [324, 231] width 144 height 15
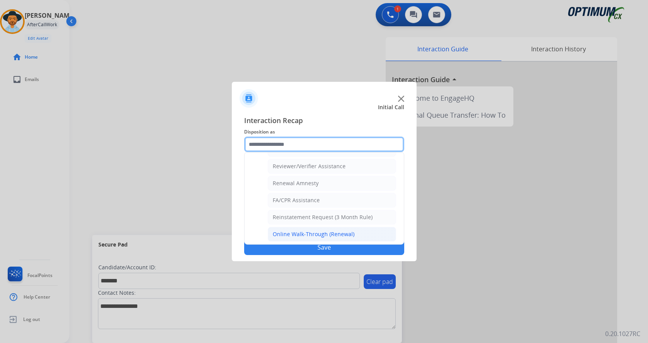
scroll to position [298, 0]
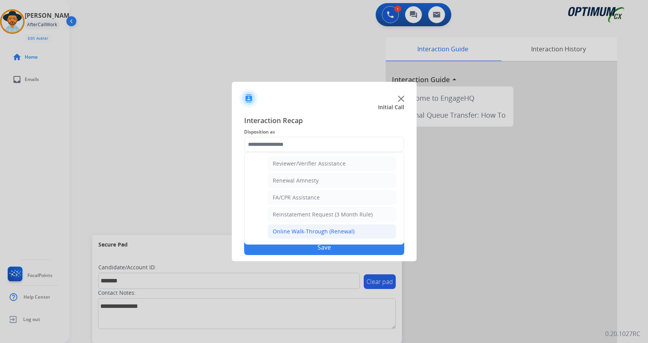
click at [315, 230] on div "Online Walk-Through (Renewal)" at bounding box center [314, 231] width 82 height 8
type input "**********"
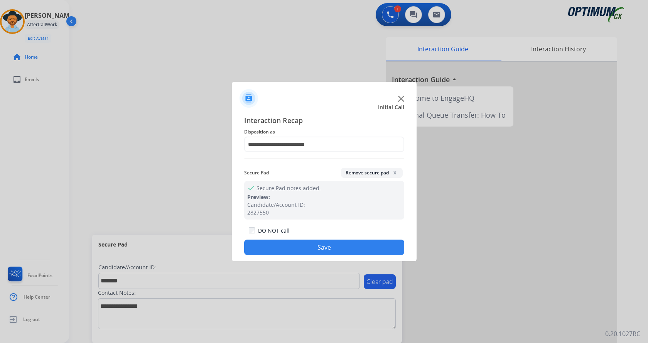
click at [309, 246] on button "Save" at bounding box center [324, 246] width 160 height 15
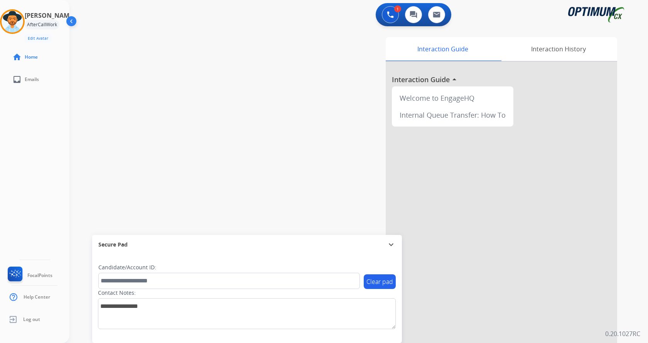
click at [161, 93] on div "swap_horiz Break voice bridge close_fullscreen Connect 3-Way Call merge_type Se…" at bounding box center [349, 189] width 560 height 322
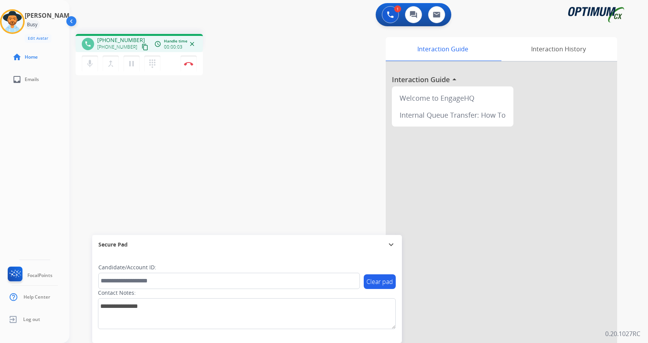
click at [210, 113] on div "phone +18655856516 +18655856516 content_copy access_time Call metrics Queue 00:…" at bounding box center [349, 189] width 560 height 322
click at [490, 26] on div "1 Voice Interactions 0 Chat Interactions 0 Email Interactions" at bounding box center [354, 15] width 551 height 25
click at [287, 88] on div "Interaction Guide Interaction History Interaction Guide arrow_drop_up Welcome t…" at bounding box center [449, 193] width 336 height 312
drag, startPoint x: 207, startPoint y: 169, endPoint x: 198, endPoint y: 170, distance: 8.5
click at [207, 169] on div "phone +18655856516 +18655856516 content_copy access_time Call metrics Queue 00:…" at bounding box center [349, 189] width 560 height 322
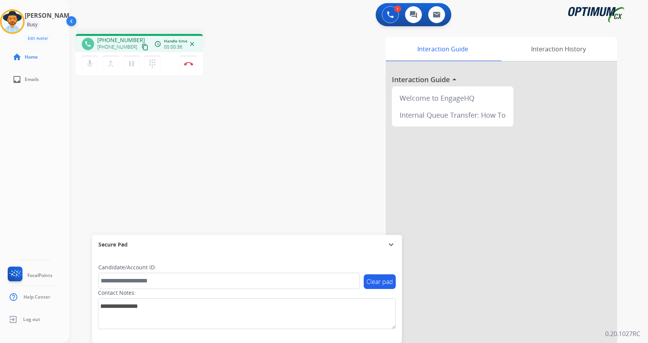
click at [105, 40] on span "+18655856516" at bounding box center [121, 40] width 48 height 8
drag, startPoint x: 103, startPoint y: 40, endPoint x: 133, endPoint y: 37, distance: 30.3
click at [133, 37] on span "+18655856516" at bounding box center [121, 40] width 48 height 8
copy span "8655856516"
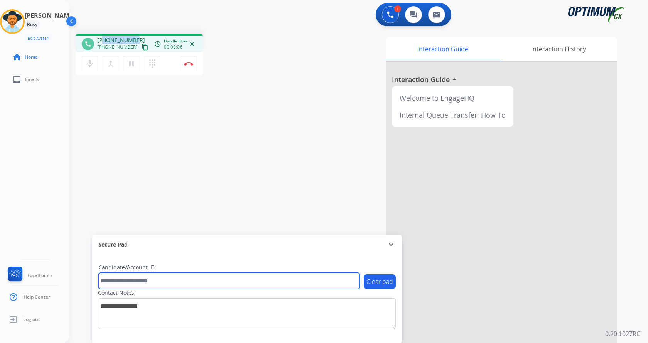
click at [153, 281] on input "text" at bounding box center [228, 281] width 261 height 16
paste input "*******"
type input "*******"
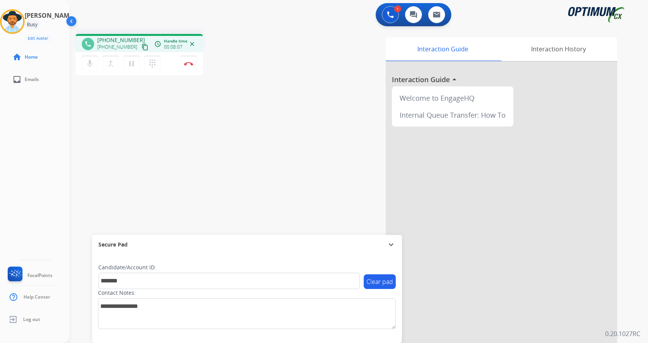
click at [152, 153] on div "phone +18655856516 +18655856516 content_copy access_time Call metrics Queue 00:…" at bounding box center [349, 189] width 560 height 322
click at [189, 62] on img at bounding box center [188, 64] width 9 height 4
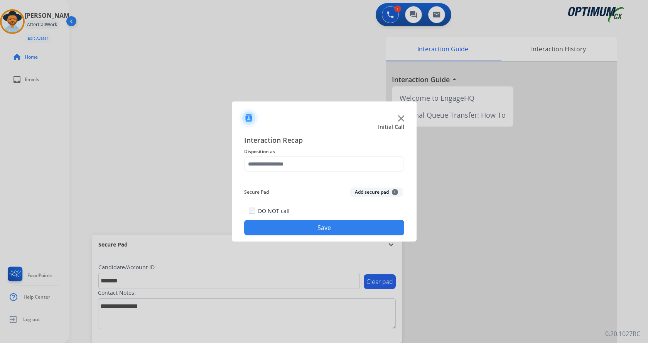
click at [376, 194] on button "Add secure pad +" at bounding box center [376, 191] width 52 height 9
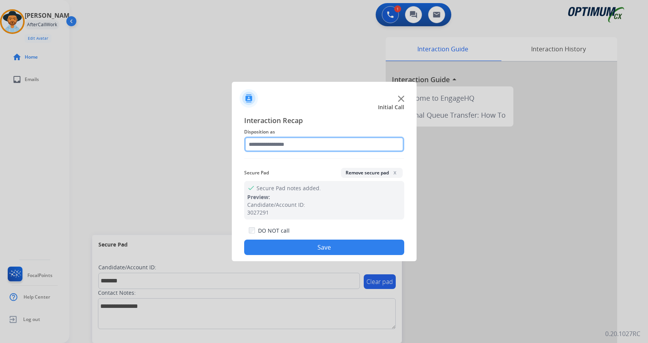
click at [301, 151] on input "text" at bounding box center [324, 143] width 160 height 15
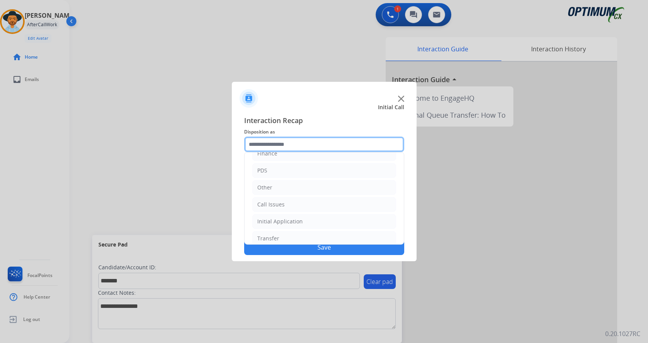
scroll to position [52, 0]
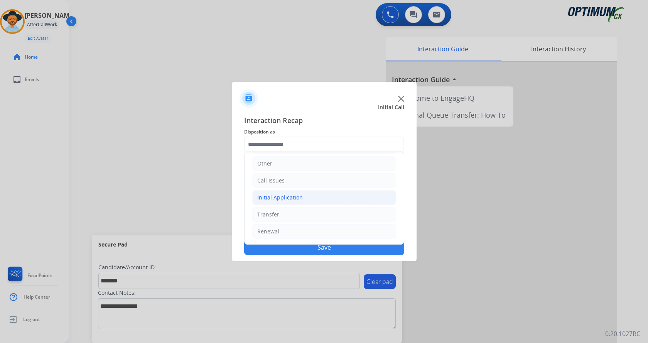
click at [303, 196] on li "Initial Application" at bounding box center [324, 197] width 144 height 15
click at [308, 216] on div "Credential Resend (Initial application)" at bounding box center [322, 214] width 98 height 8
type input "**********"
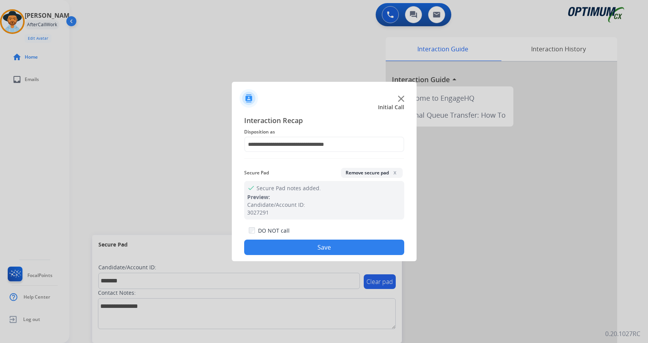
click at [296, 245] on button "Save" at bounding box center [324, 246] width 160 height 15
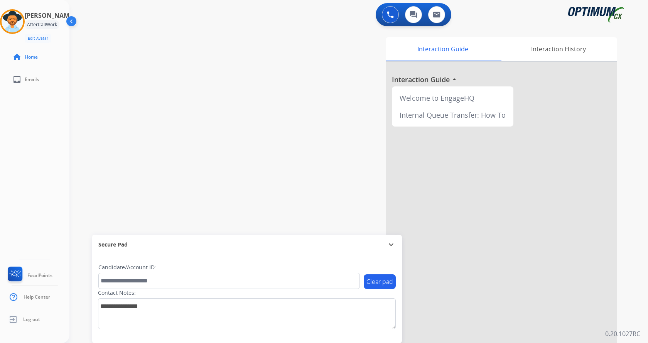
click at [189, 108] on div "swap_horiz Break voice bridge close_fullscreen Connect 3-Way Call merge_type Se…" at bounding box center [349, 189] width 560 height 322
click at [197, 96] on div "swap_horiz Break voice bridge close_fullscreen Connect 3-Way Call merge_type Se…" at bounding box center [349, 189] width 560 height 322
click at [30, 117] on div "Andy Available Edit Avatar Agent: Andy Routing Profile: Gen_Bilingual home Home…" at bounding box center [34, 171] width 69 height 343
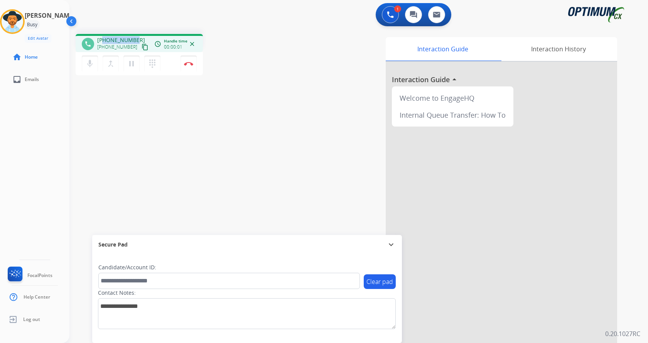
drag, startPoint x: 104, startPoint y: 39, endPoint x: 134, endPoint y: 39, distance: 30.1
click at [134, 39] on span "+12407919782" at bounding box center [121, 40] width 48 height 8
copy span "2407919782"
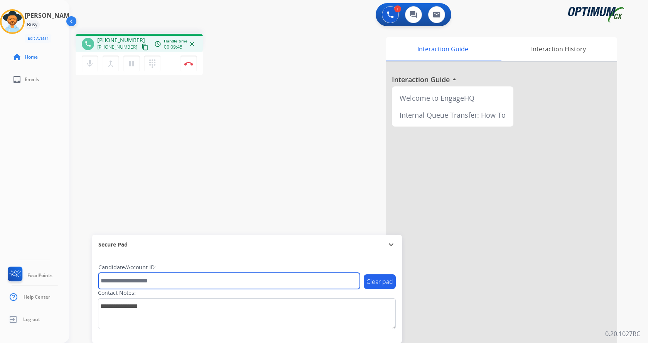
drag, startPoint x: 159, startPoint y: 284, endPoint x: 163, endPoint y: 282, distance: 5.0
click at [159, 284] on input "text" at bounding box center [228, 281] width 261 height 16
paste input "*******"
type input "*******"
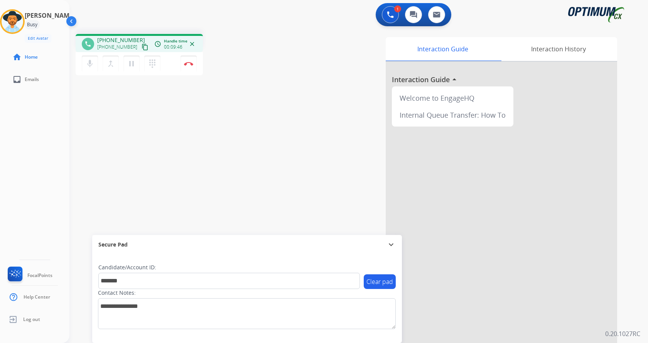
drag, startPoint x: 167, startPoint y: 184, endPoint x: 169, endPoint y: 166, distance: 17.8
click at [168, 184] on div "phone +12407919782 +12407919782 content_copy access_time Call metrics Queue 00:…" at bounding box center [349, 189] width 560 height 322
click at [180, 109] on div "phone +12407919782 +12407919782 content_copy access_time Call metrics Queue 00:…" at bounding box center [349, 189] width 560 height 322
click at [188, 64] on img at bounding box center [188, 64] width 9 height 4
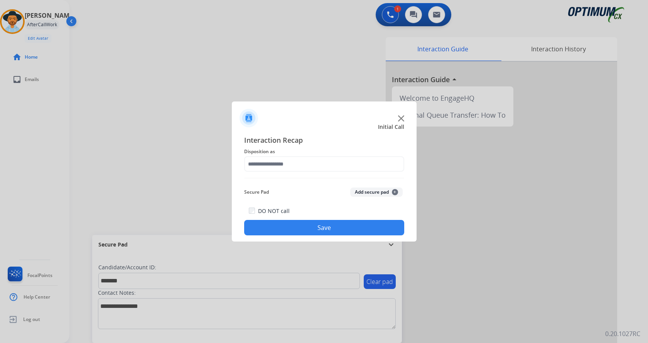
click at [369, 195] on button "Add secure pad +" at bounding box center [376, 191] width 52 height 9
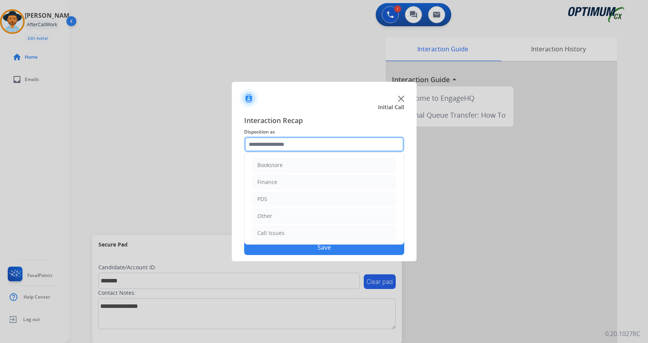
click at [283, 146] on input "text" at bounding box center [324, 143] width 160 height 15
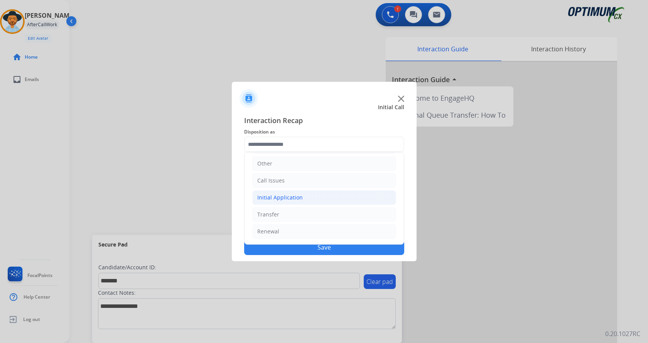
click at [293, 199] on div "Initial Application" at bounding box center [279, 198] width 45 height 8
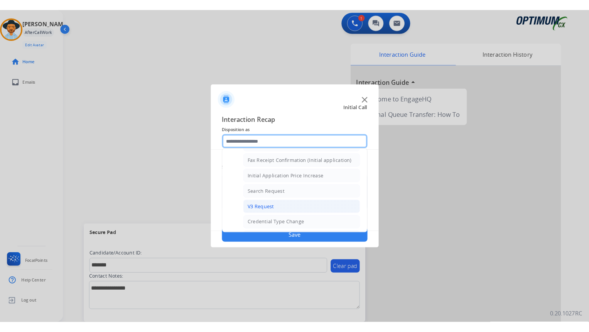
scroll to position [284, 0]
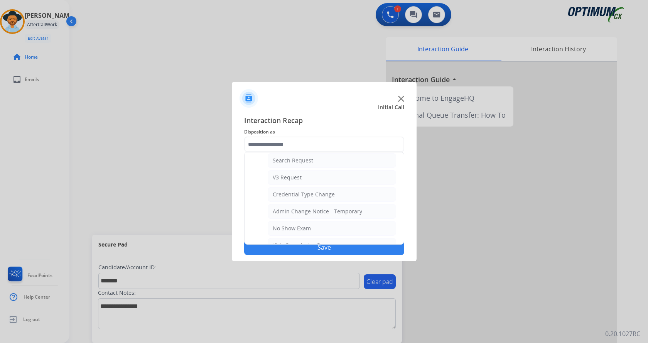
click at [308, 227] on div "No Show Exam" at bounding box center [292, 228] width 38 height 8
type input "**********"
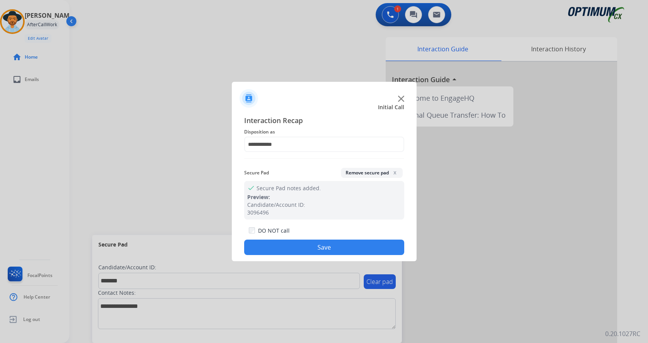
click at [305, 247] on button "Save" at bounding box center [324, 246] width 160 height 15
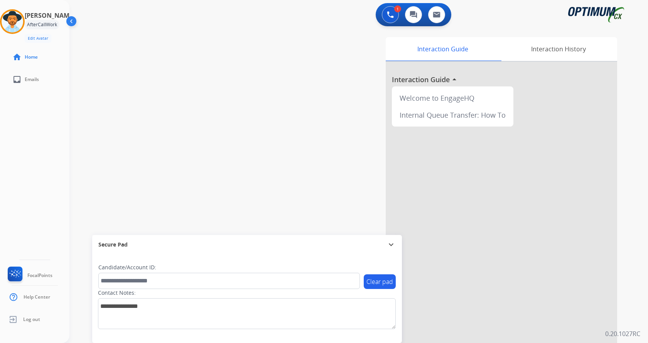
click at [185, 145] on div "swap_horiz Break voice bridge close_fullscreen Connect 3-Way Call merge_type Se…" at bounding box center [349, 189] width 560 height 322
click at [49, 178] on div "Andy Available Edit Avatar Agent: Andy Routing Profile: Gen_Bilingual home Home…" at bounding box center [34, 171] width 69 height 343
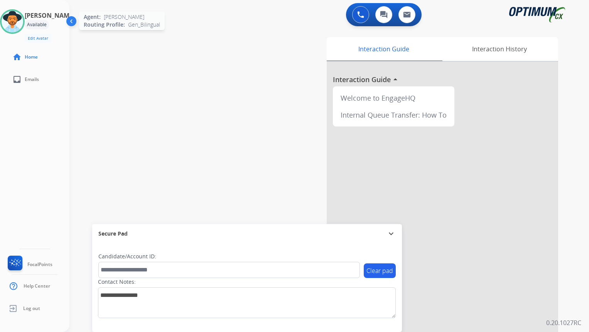
click at [14, 18] on img at bounding box center [13, 22] width 22 height 22
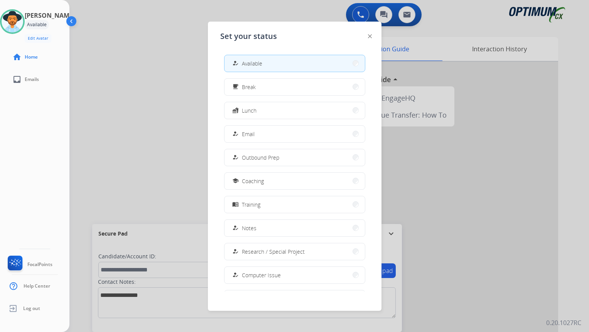
drag, startPoint x: 119, startPoint y: 89, endPoint x: 230, endPoint y: 294, distance: 233.6
click at [122, 91] on div at bounding box center [294, 166] width 589 height 332
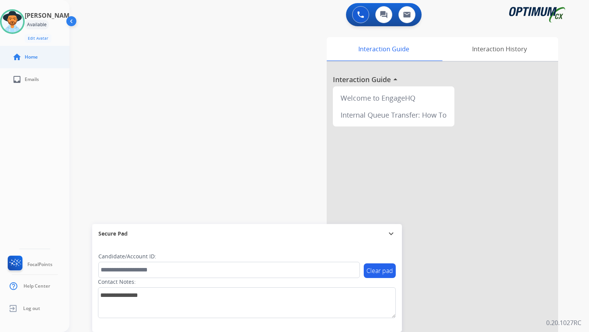
click at [6, 119] on div "Andy Available Edit Avatar Agent: Andy Routing Profile: Gen_Bilingual home Home…" at bounding box center [34, 166] width 69 height 332
click at [20, 18] on img at bounding box center [13, 22] width 22 height 22
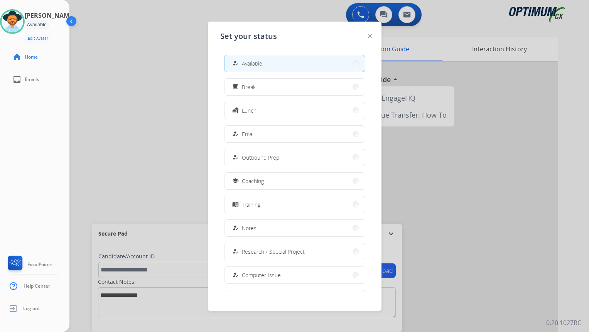
click at [278, 107] on button "fastfood Lunch" at bounding box center [294, 110] width 140 height 17
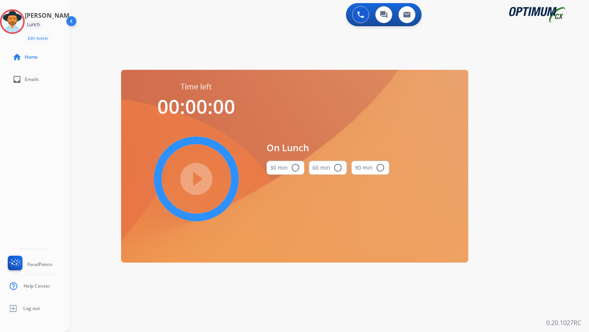
click at [292, 170] on mat-icon "radio_button_unchecked" at bounding box center [295, 167] width 9 height 9
click at [201, 174] on mat-icon "play_circle_filled" at bounding box center [196, 178] width 9 height 9
click at [572, 92] on div "0 Voice Interactions 0 Chat Interactions 0 Email Interactions swap_horiz Break …" at bounding box center [328, 166] width 519 height 332
click at [473, 54] on div "swap_horiz Break voice bridge close_fullscreen Connect 3-Way Call merge_type Se…" at bounding box center [319, 46] width 501 height 37
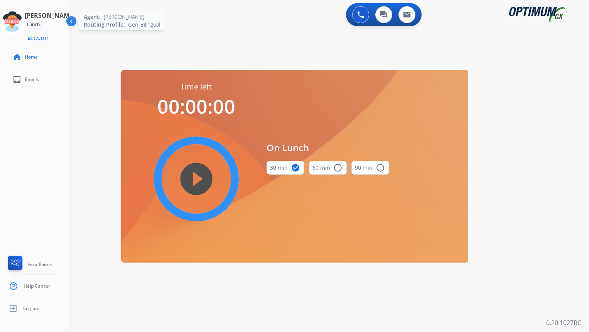
click at [17, 24] on icon at bounding box center [12, 21] width 25 height 25
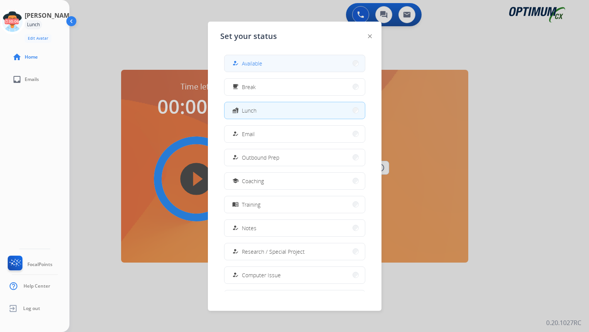
click at [310, 60] on button "how_to_reg Available" at bounding box center [294, 63] width 140 height 17
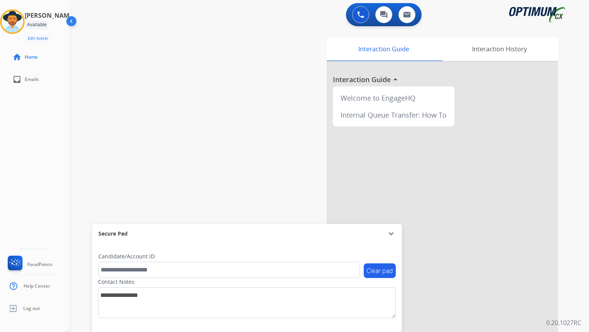
click at [213, 125] on div "swap_horiz Break voice bridge close_fullscreen Connect 3-Way Call merge_type Se…" at bounding box center [319, 189] width 501 height 322
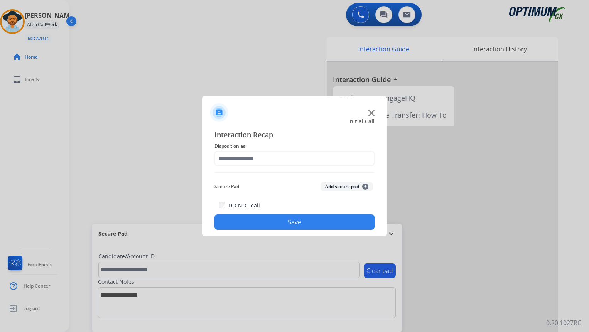
click at [279, 172] on img at bounding box center [294, 172] width 160 height 0
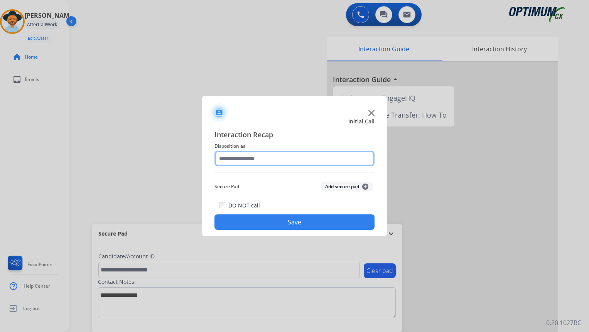
click at [289, 160] on input "text" at bounding box center [294, 158] width 160 height 15
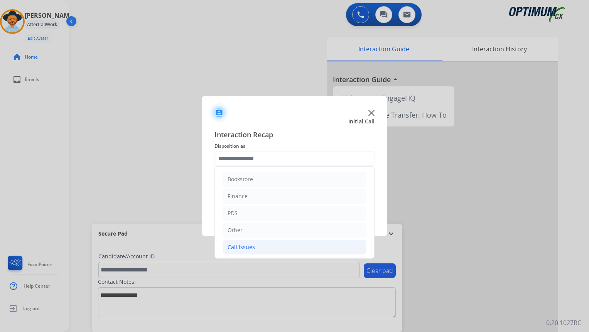
click at [279, 252] on li "Call Issues" at bounding box center [294, 247] width 144 height 15
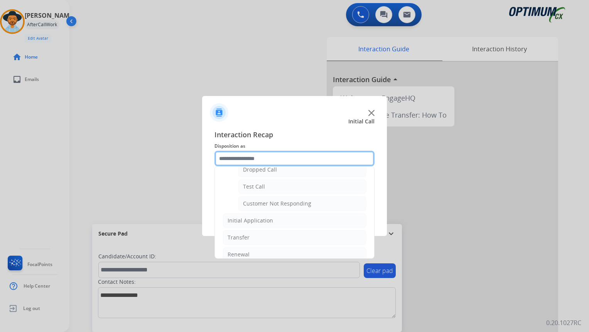
scroll to position [137, 0]
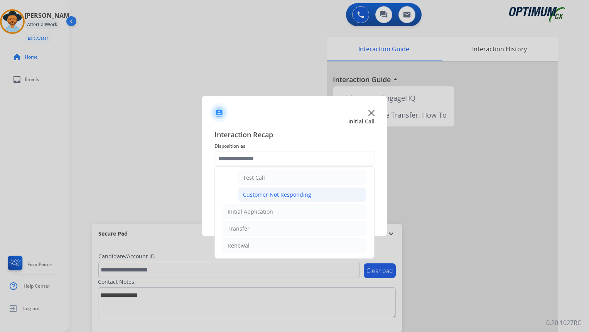
click at [302, 198] on div "Customer Not Responding" at bounding box center [277, 195] width 68 height 8
type input "**********"
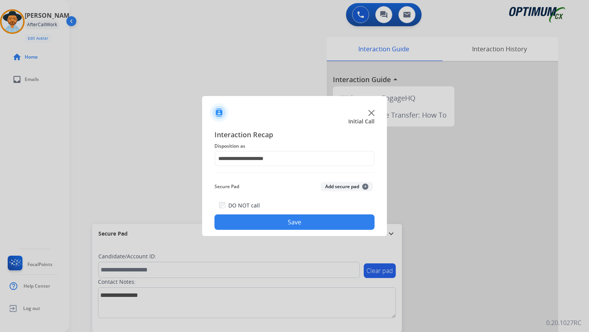
click at [312, 217] on button "Save" at bounding box center [294, 221] width 160 height 15
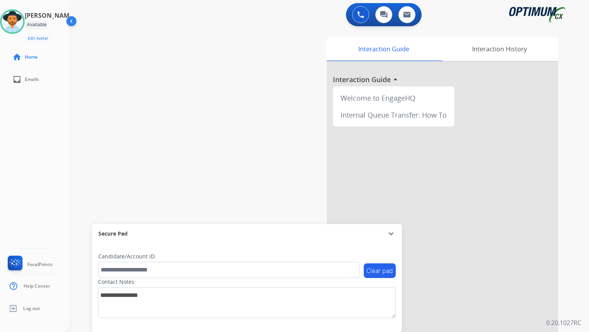
click at [69, 17] on img at bounding box center [72, 22] width 15 height 15
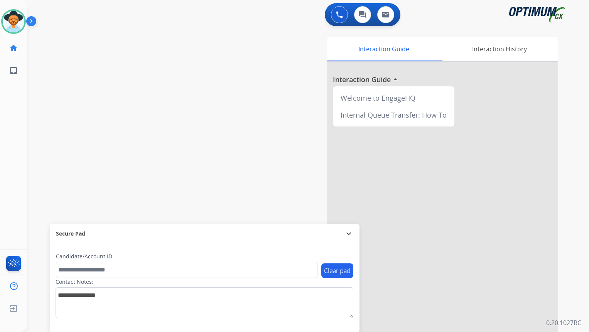
click at [36, 26] on img at bounding box center [32, 22] width 13 height 15
